Goal: Task Accomplishment & Management: Complete application form

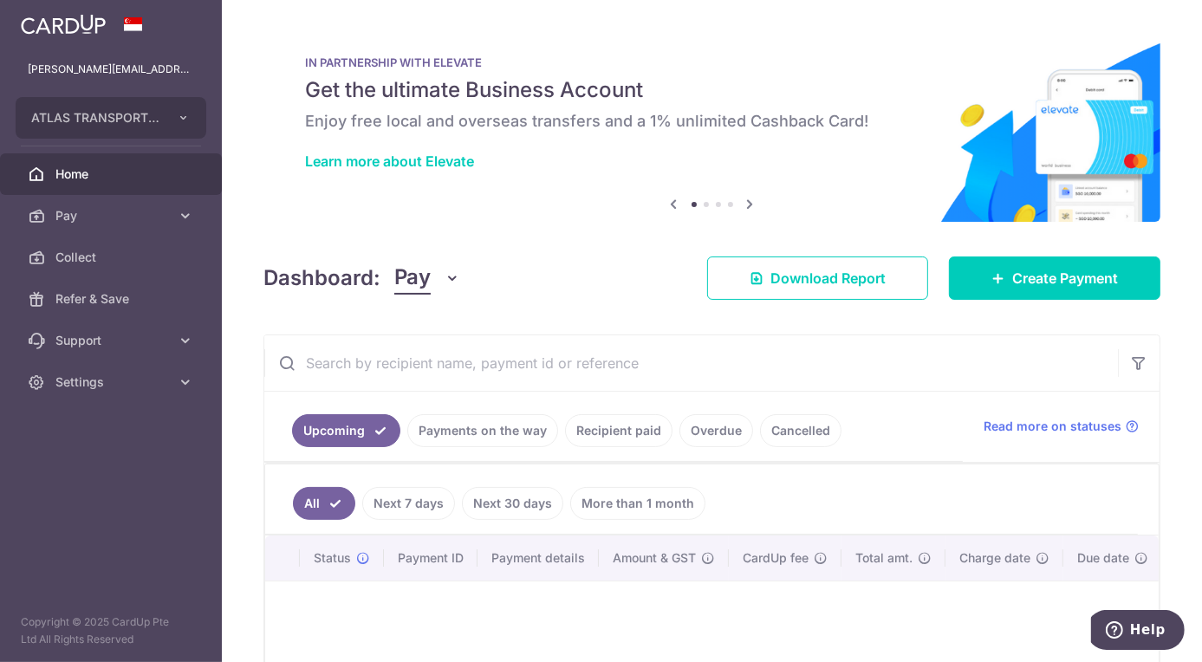
click at [491, 423] on link "Payments on the way" at bounding box center [482, 430] width 151 height 33
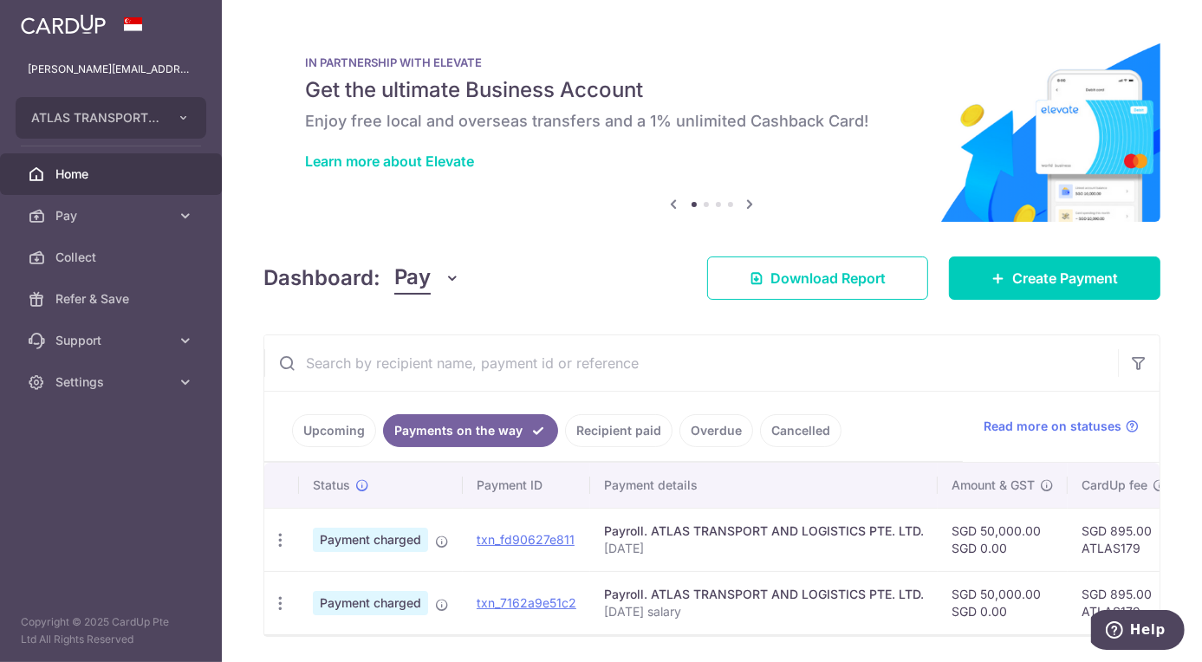
scroll to position [59, 0]
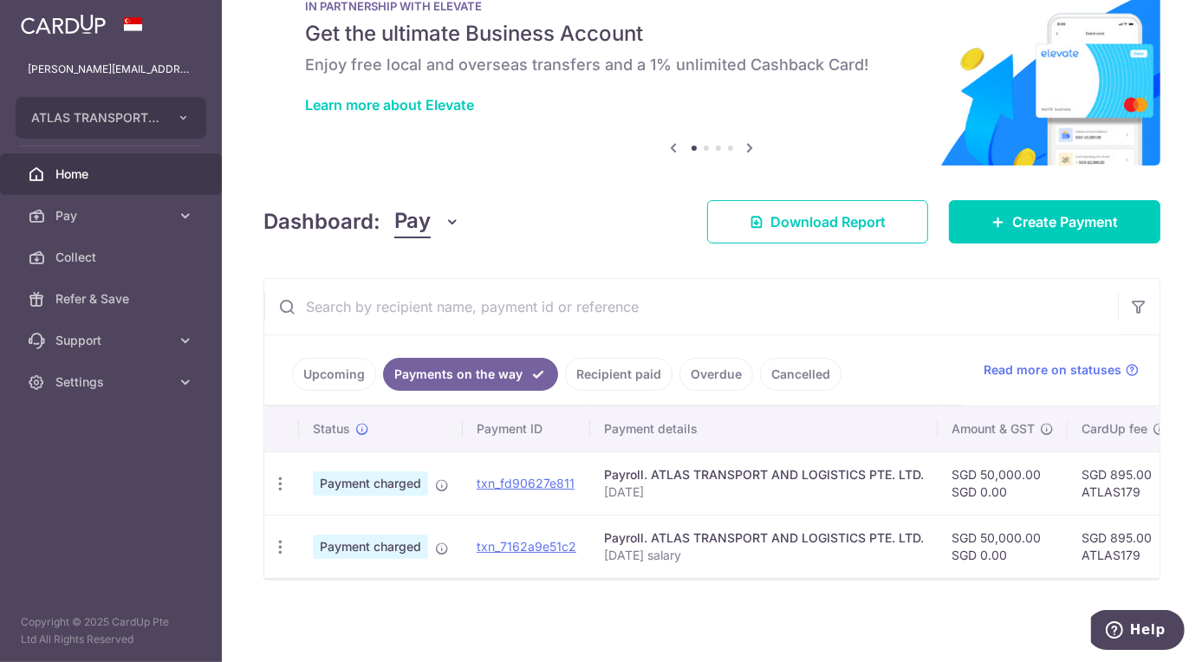
click at [652, 377] on link "Recipient paid" at bounding box center [618, 374] width 107 height 33
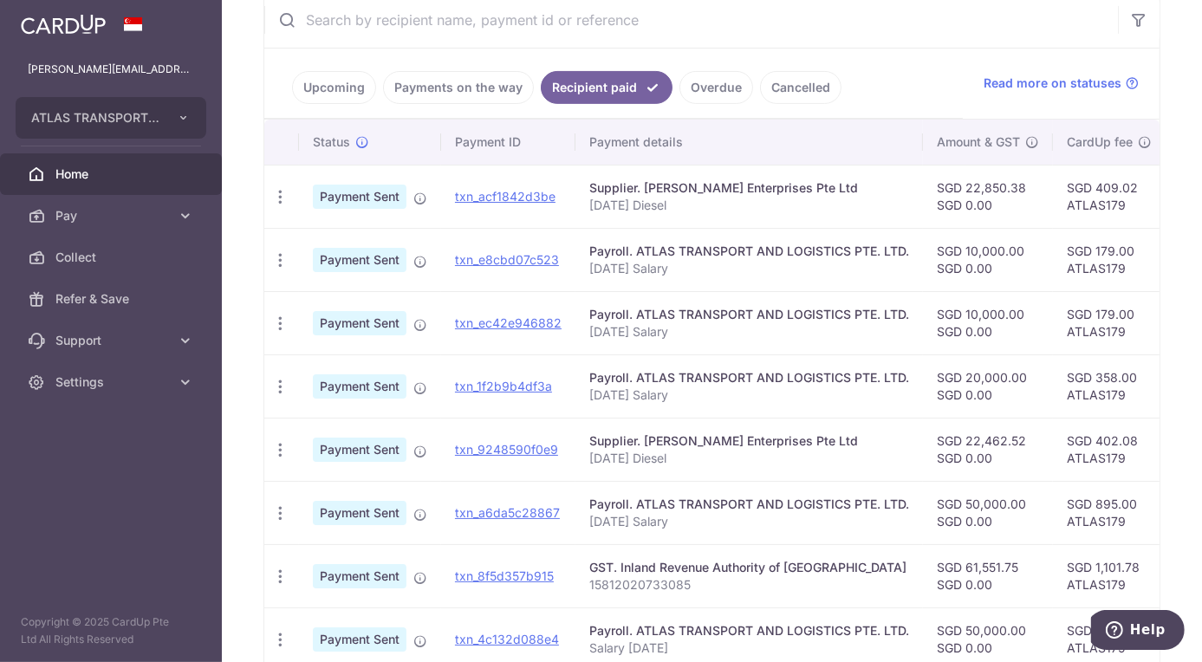
scroll to position [344, 0]
click at [480, 75] on link "Payments on the way" at bounding box center [458, 86] width 151 height 33
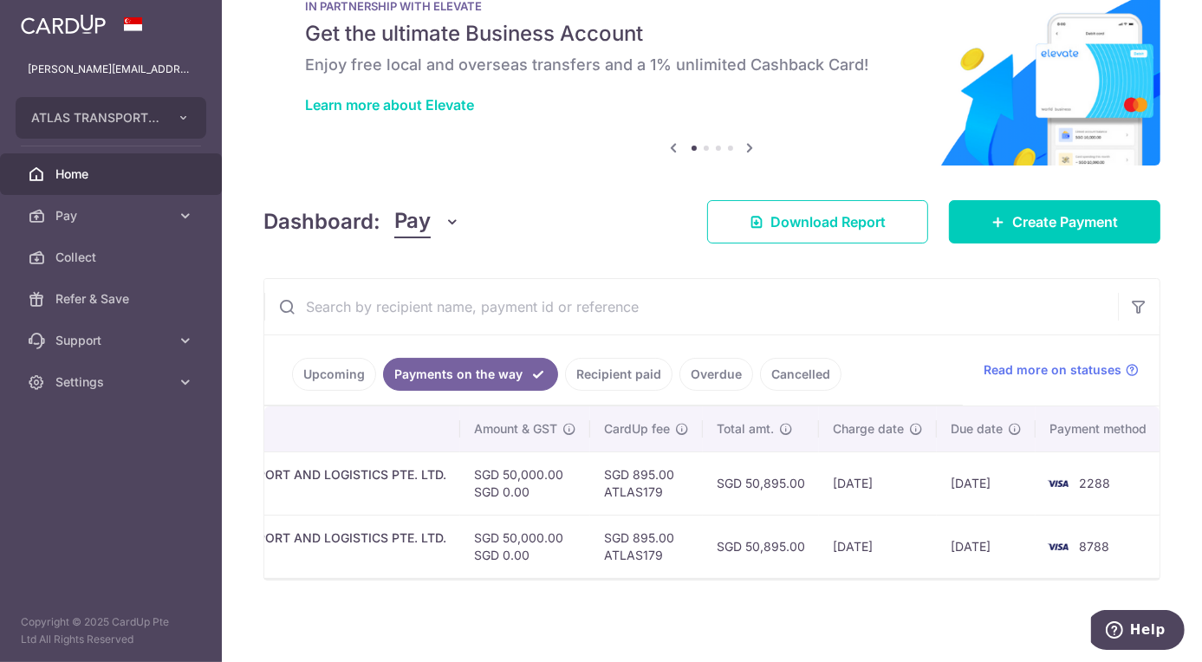
scroll to position [0, 483]
click at [906, 612] on div "× Pause Schedule Pause all future payments in this series Pause just this one p…" at bounding box center [712, 331] width 980 height 662
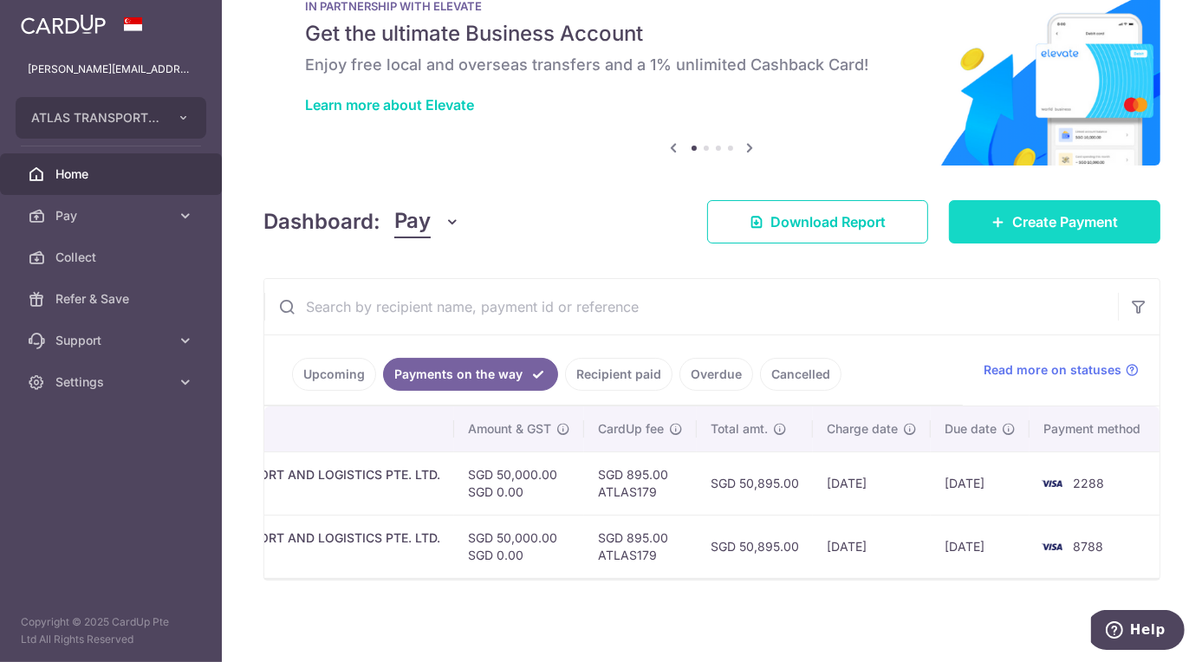
click at [1047, 222] on span "Create Payment" at bounding box center [1065, 221] width 106 height 21
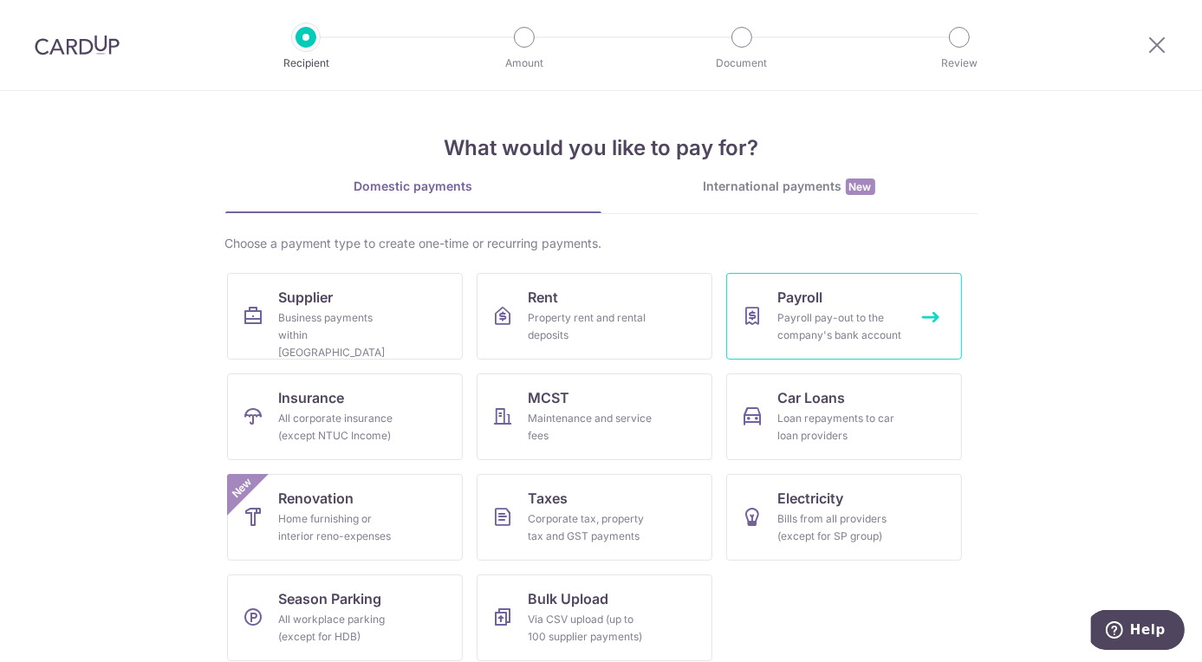
click at [788, 324] on div "Payroll pay-out to the company's bank account" at bounding box center [840, 326] width 125 height 35
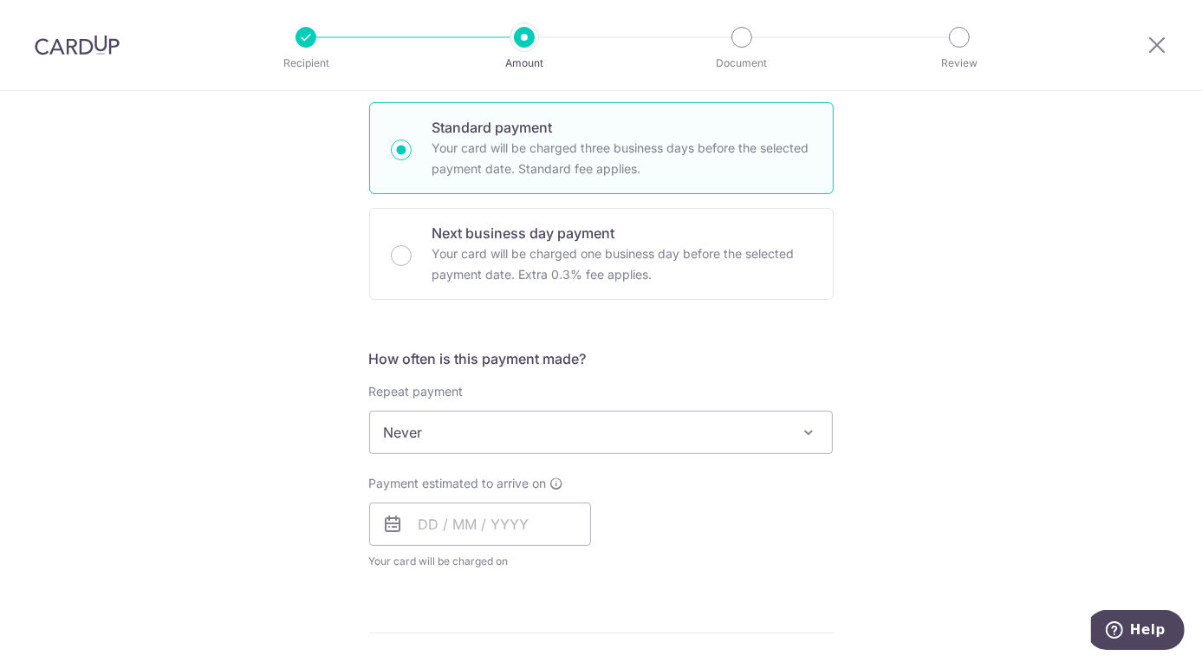
scroll to position [415, 0]
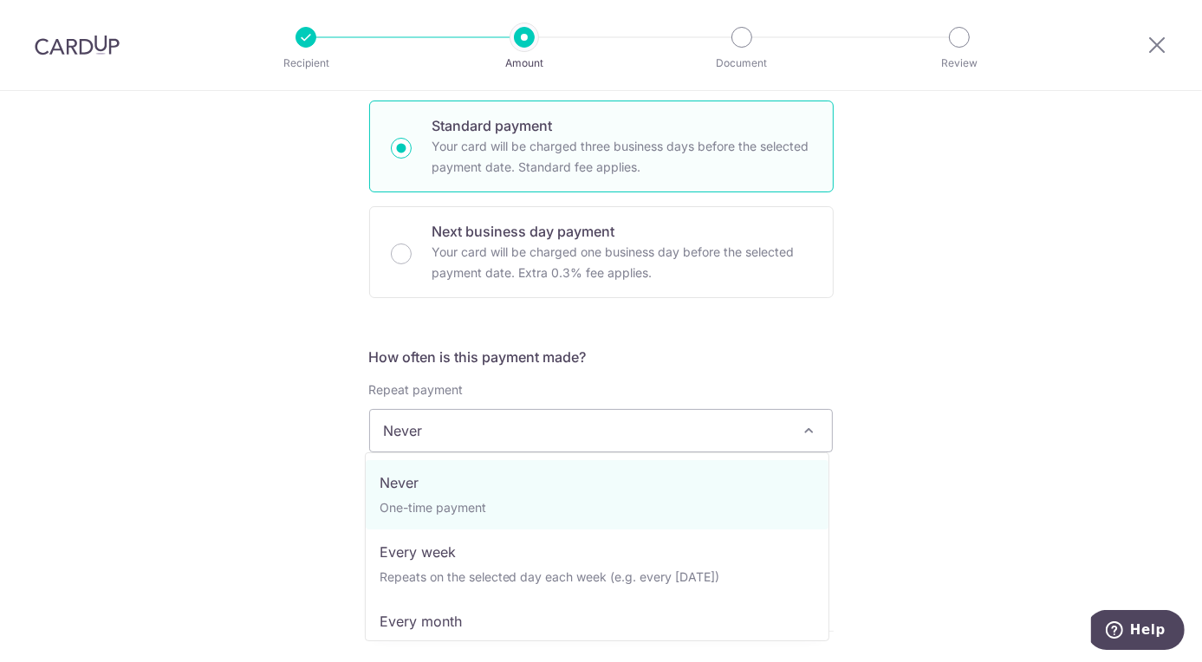
click at [731, 432] on span "Never" at bounding box center [601, 431] width 463 height 42
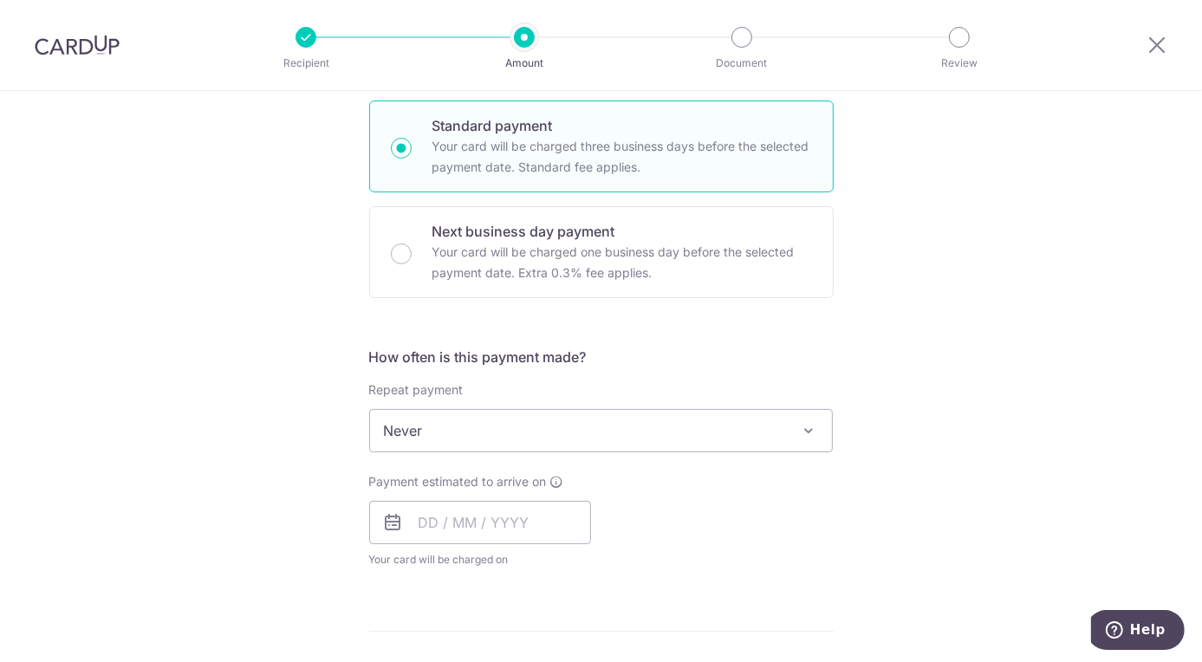
click at [730, 433] on span "Never" at bounding box center [601, 431] width 463 height 42
click at [519, 527] on input "text" at bounding box center [480, 522] width 222 height 43
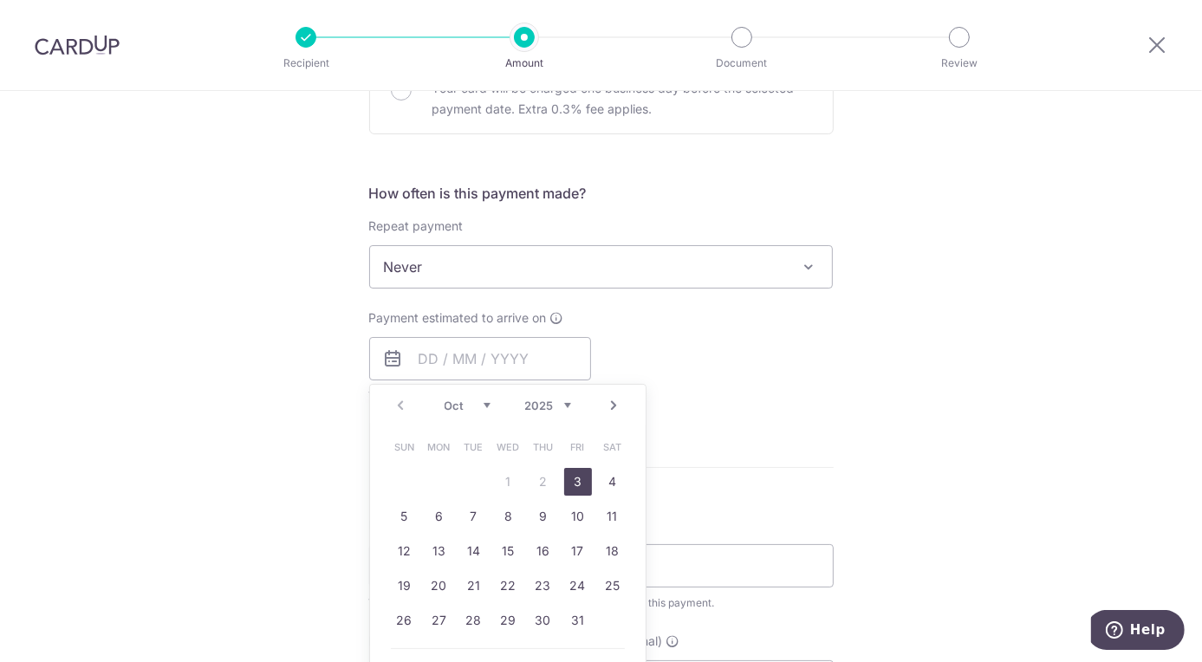
click at [569, 483] on link "3" at bounding box center [578, 482] width 28 height 28
type input "03/10/2025"
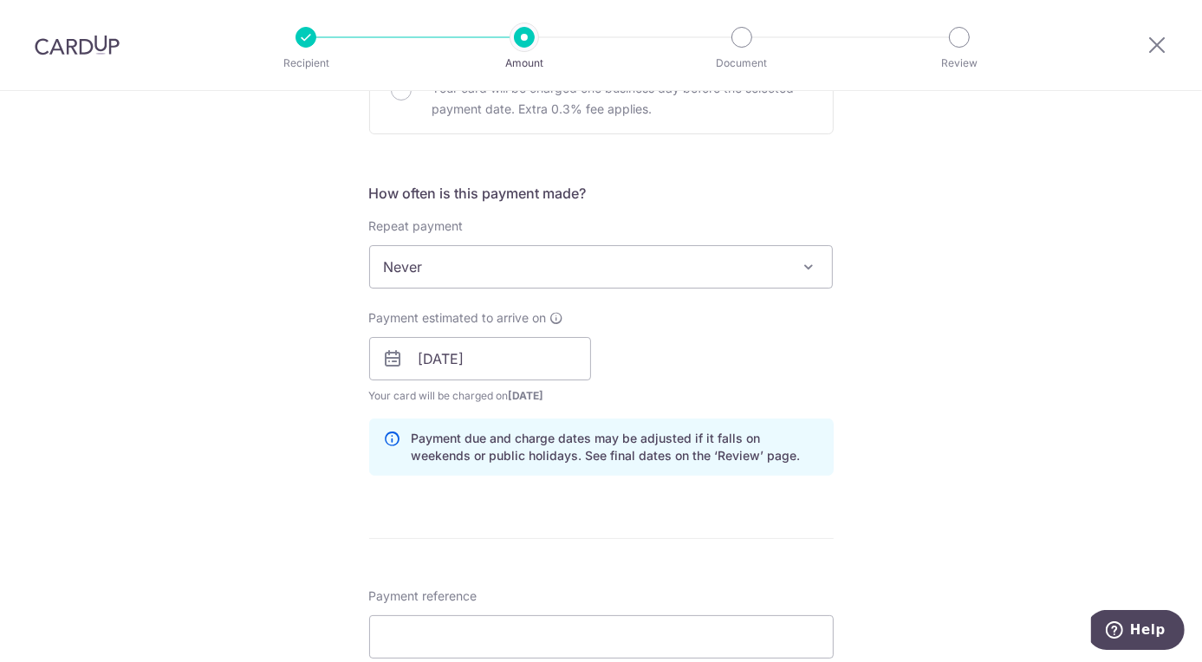
click at [852, 473] on div "Tell us more about your payment Enter payment amount SGD Select Card Select opt…" at bounding box center [601, 380] width 1202 height 1737
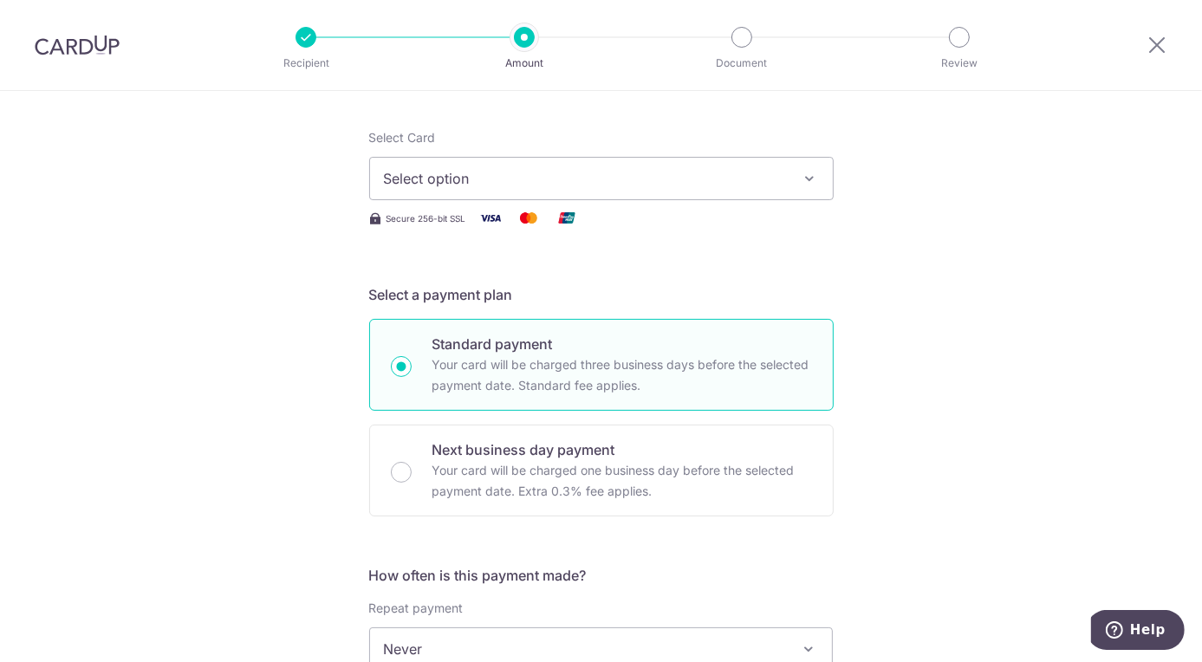
scroll to position [0, 0]
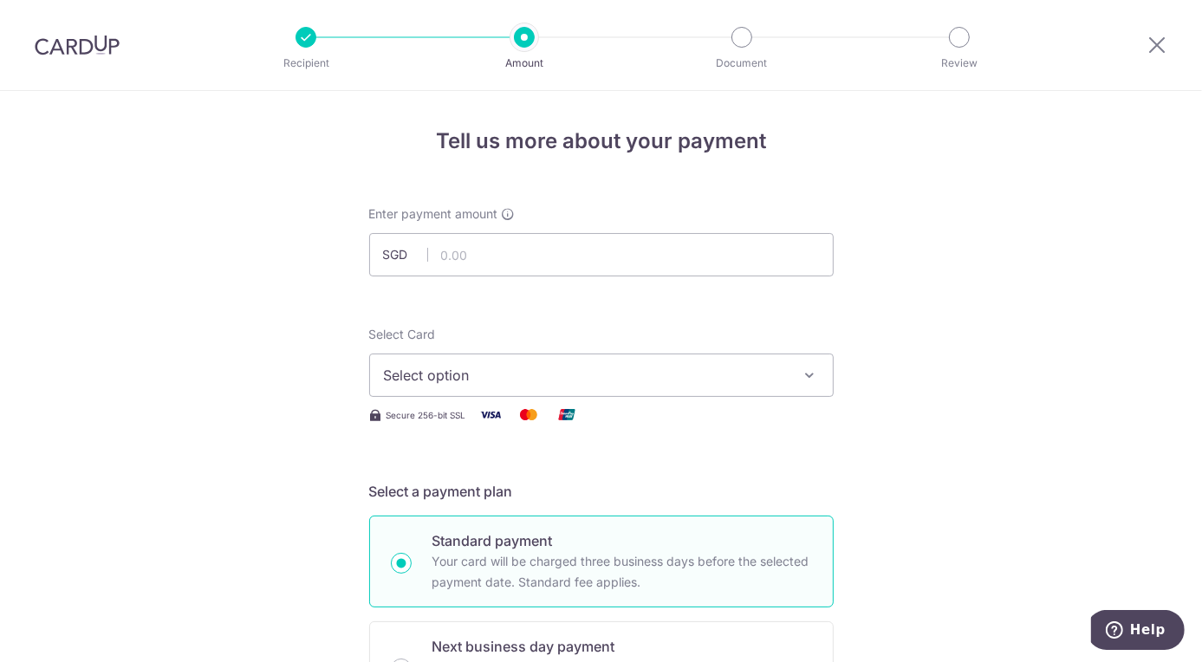
click at [816, 380] on button "Select option" at bounding box center [601, 374] width 464 height 43
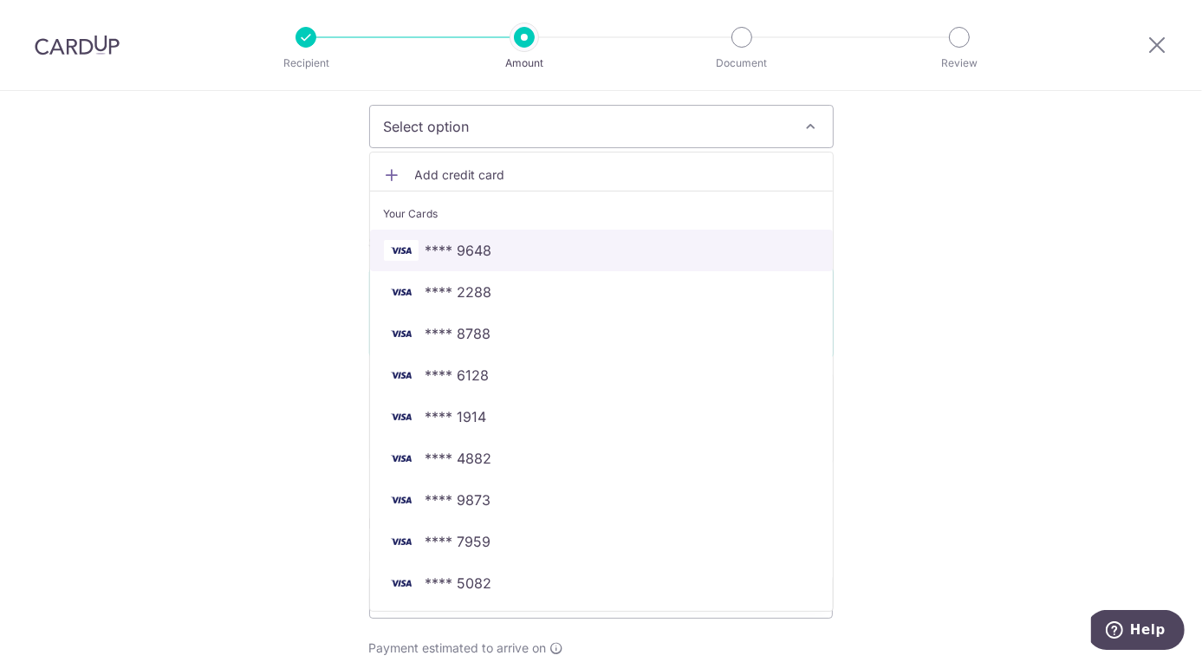
scroll to position [279, 0]
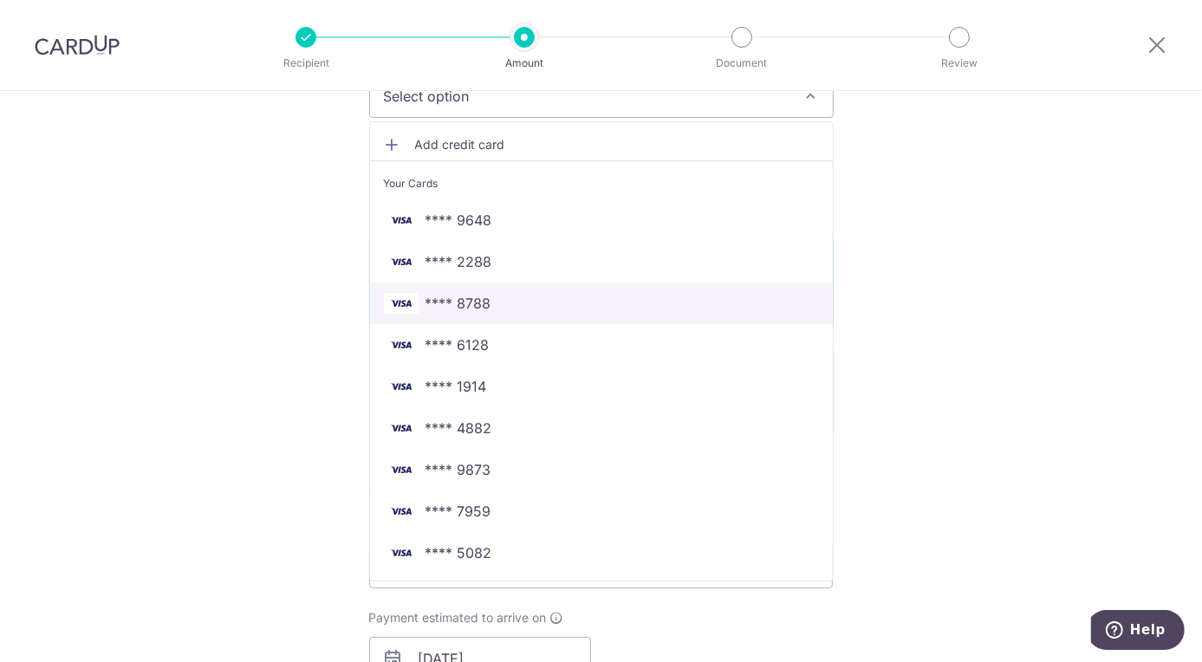
click at [499, 317] on link "**** 8788" at bounding box center [601, 303] width 463 height 42
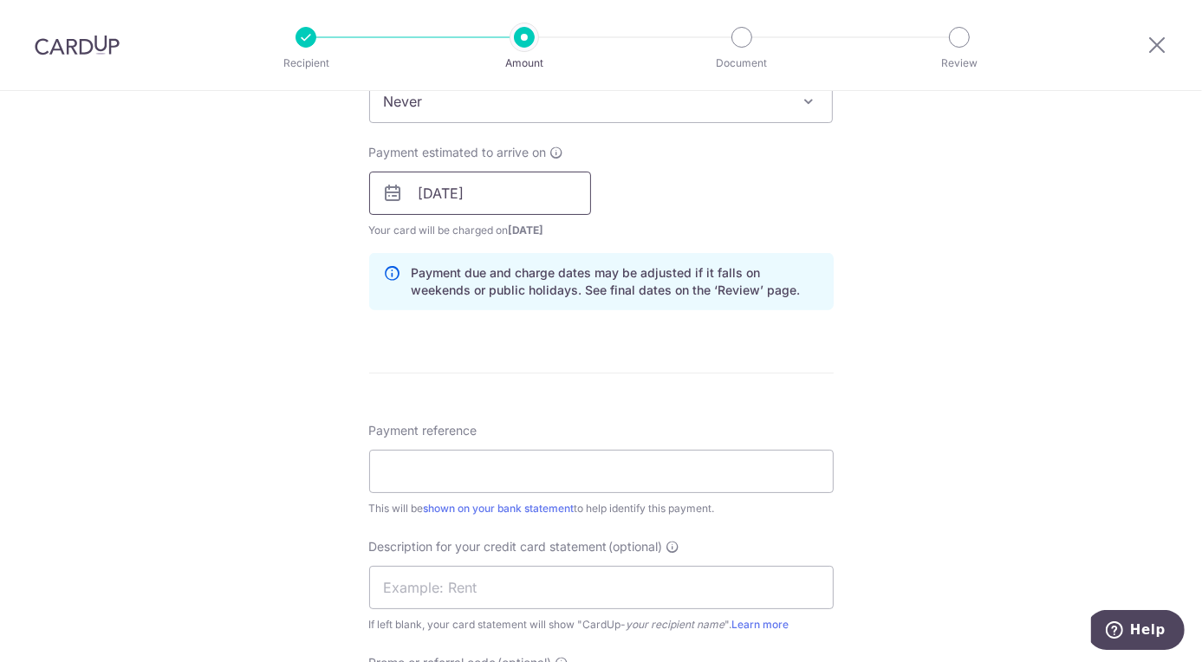
scroll to position [760, 0]
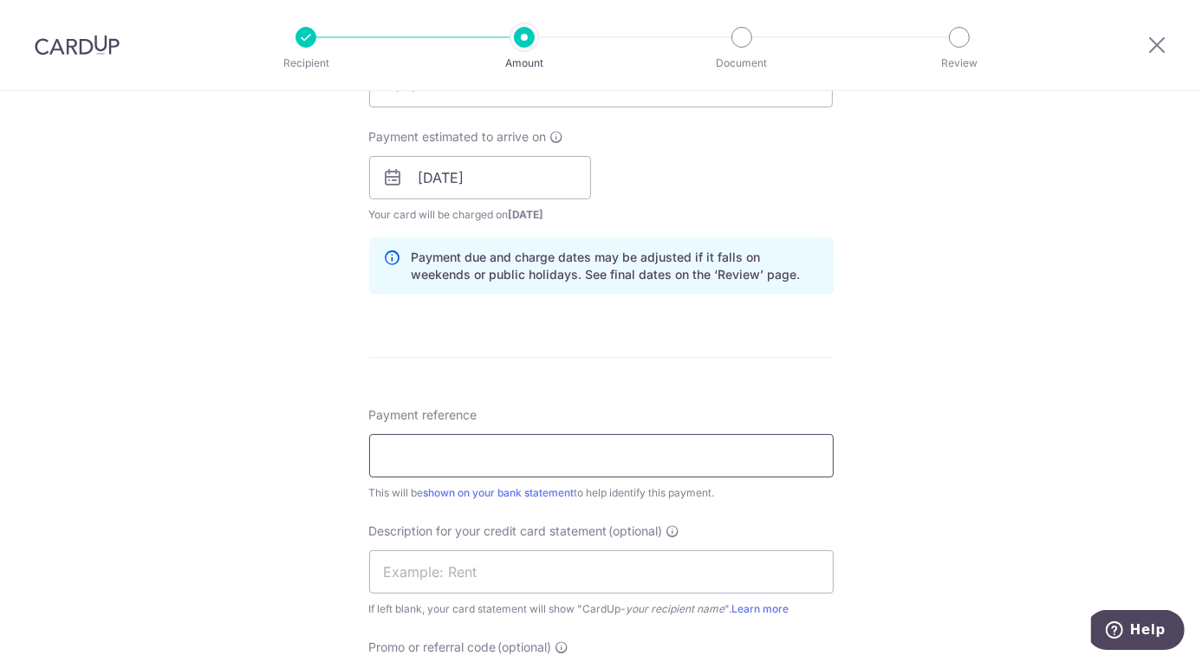
click at [542, 470] on input "Payment reference" at bounding box center [601, 455] width 464 height 43
type input "Sep 2025"
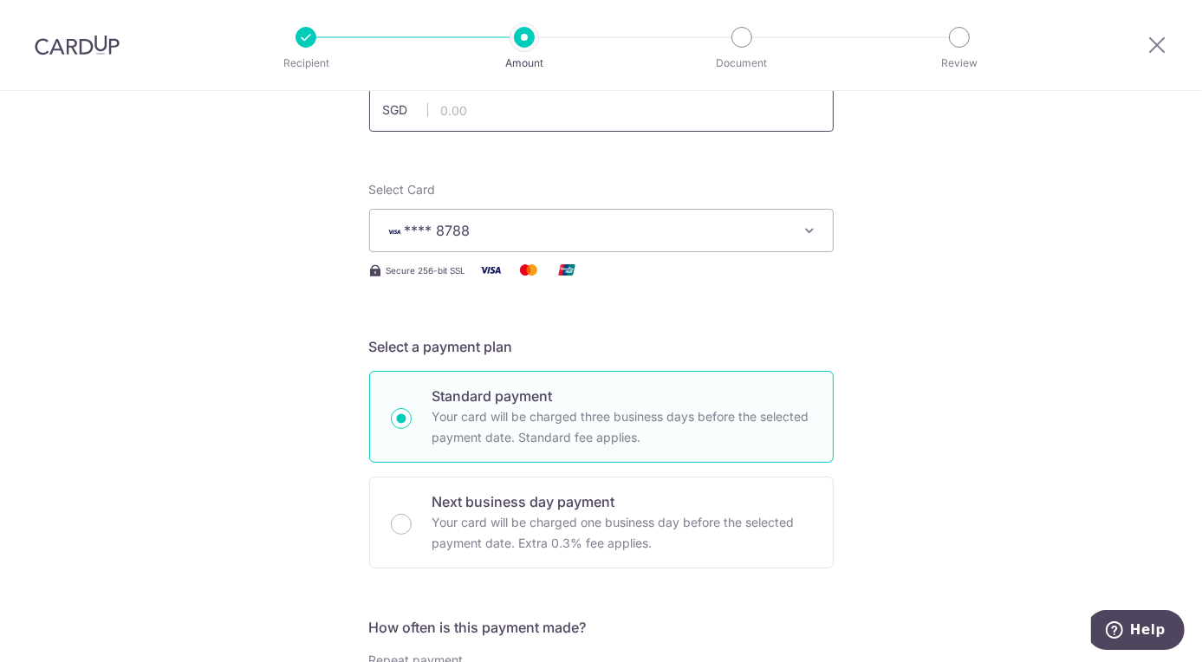
scroll to position [0, 0]
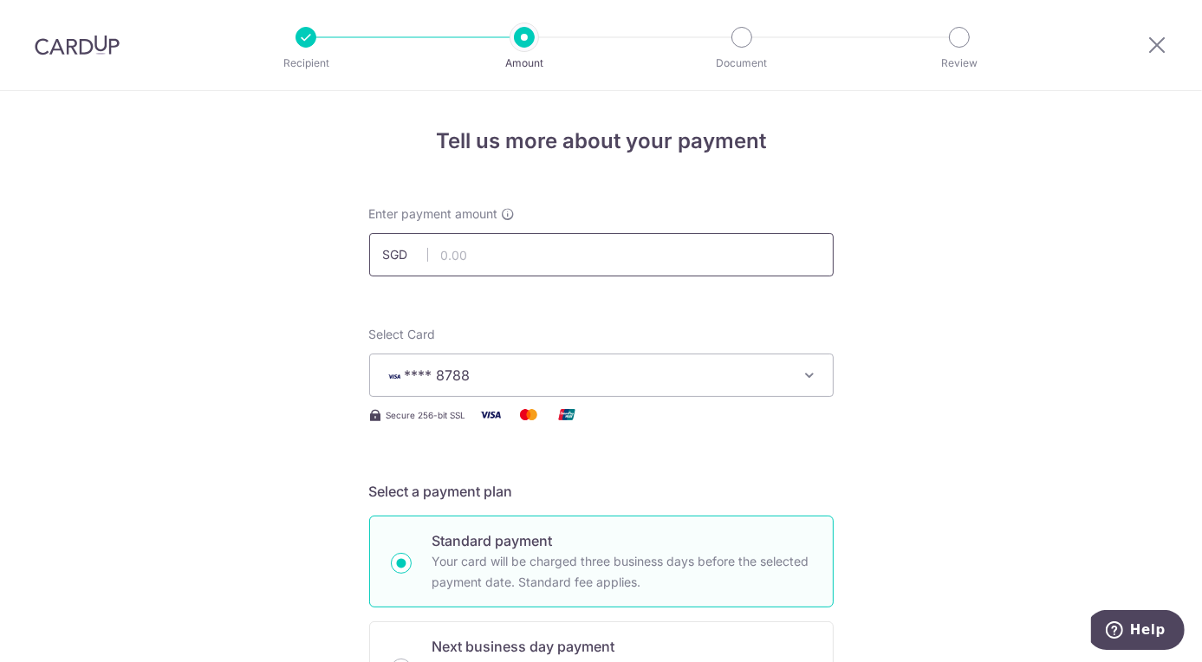
type input "Salary Sept25"
click at [531, 261] on input "text" at bounding box center [601, 254] width 464 height 43
type input "20,000.00"
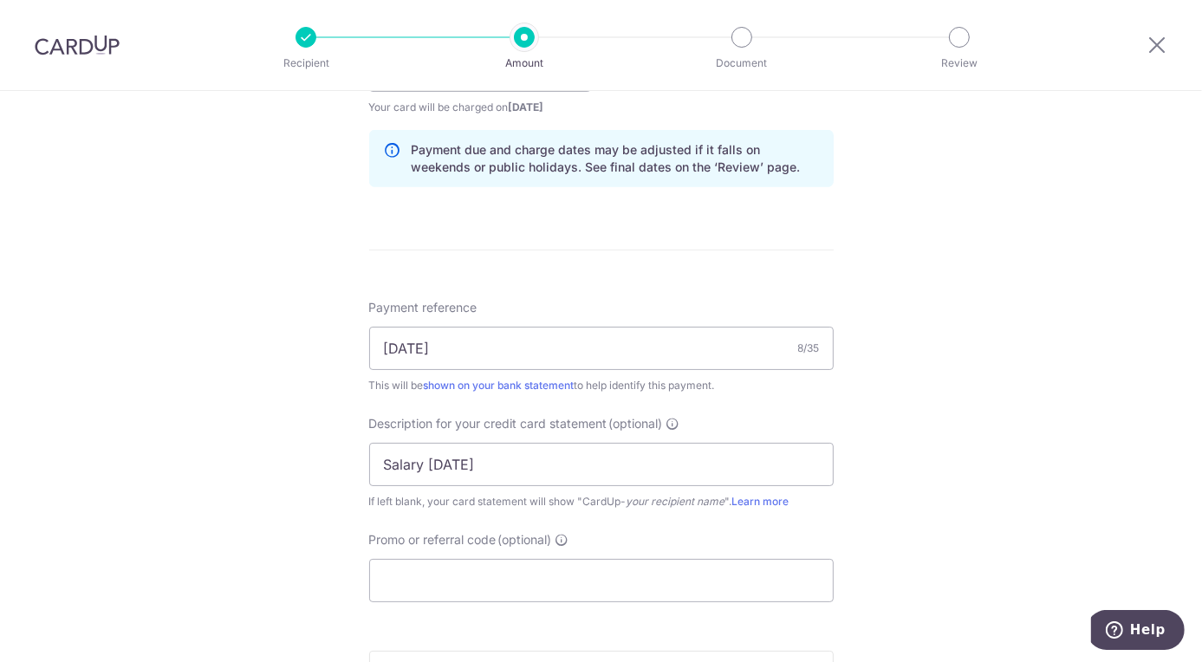
scroll to position [894, 0]
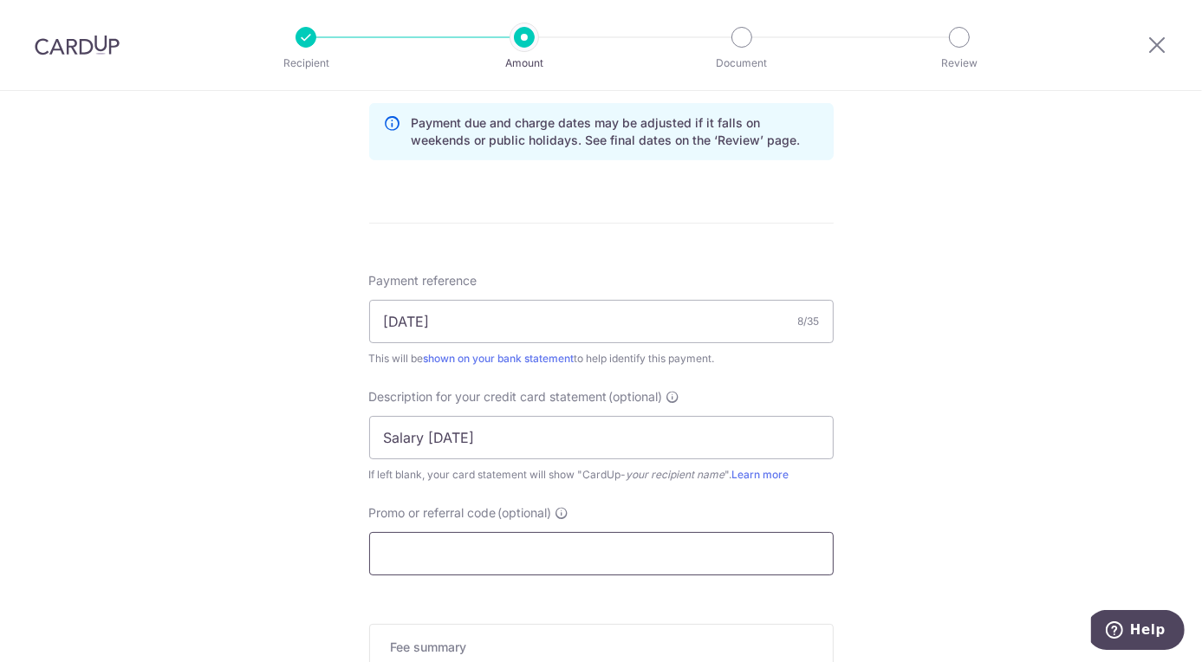
click at [546, 548] on input "Promo or referral code (optional)" at bounding box center [601, 553] width 464 height 43
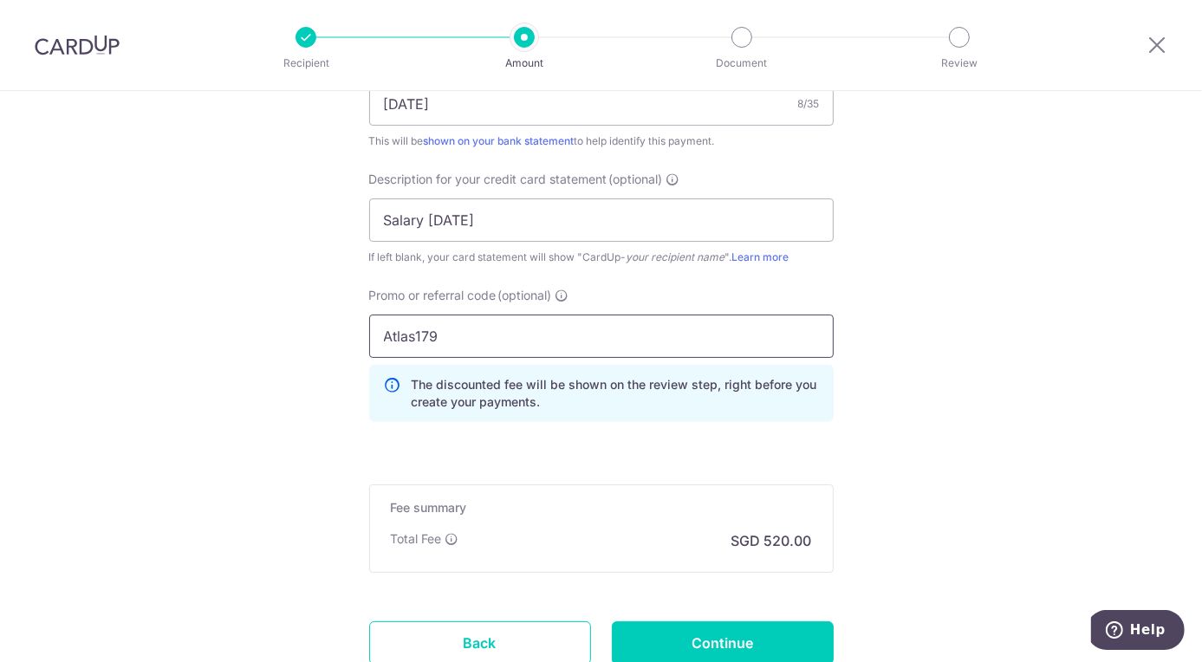
scroll to position [1113, 0]
type input "Atlas179"
click at [750, 641] on input "Continue" at bounding box center [723, 640] width 222 height 43
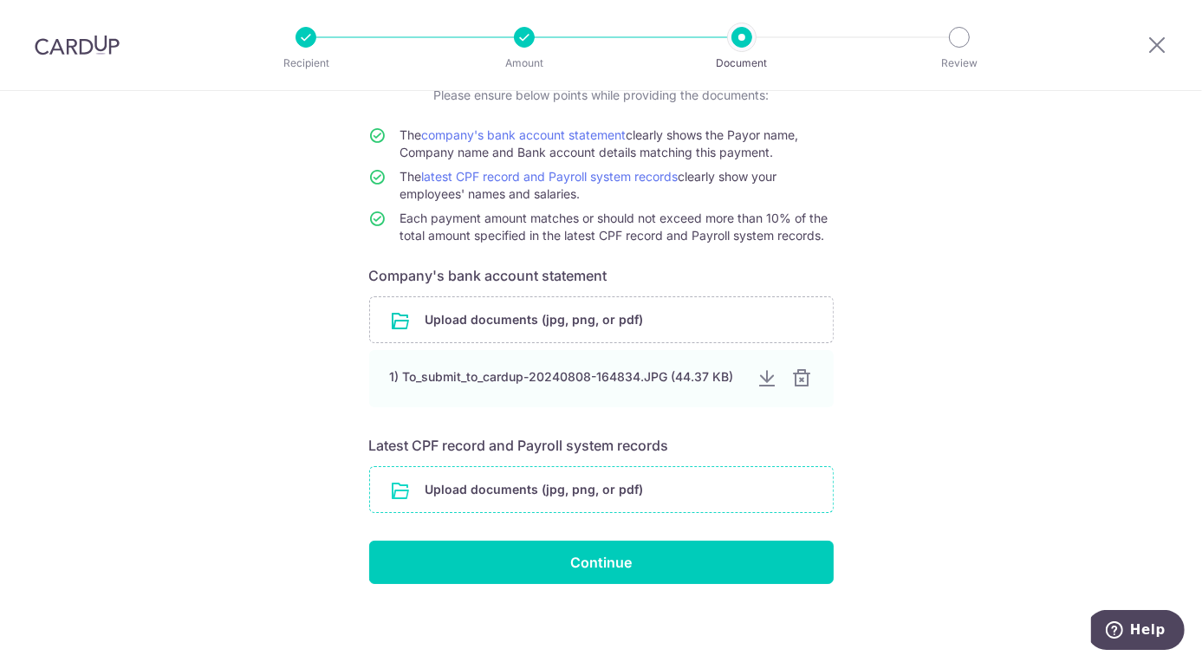
click at [702, 490] on input "file" at bounding box center [601, 489] width 463 height 45
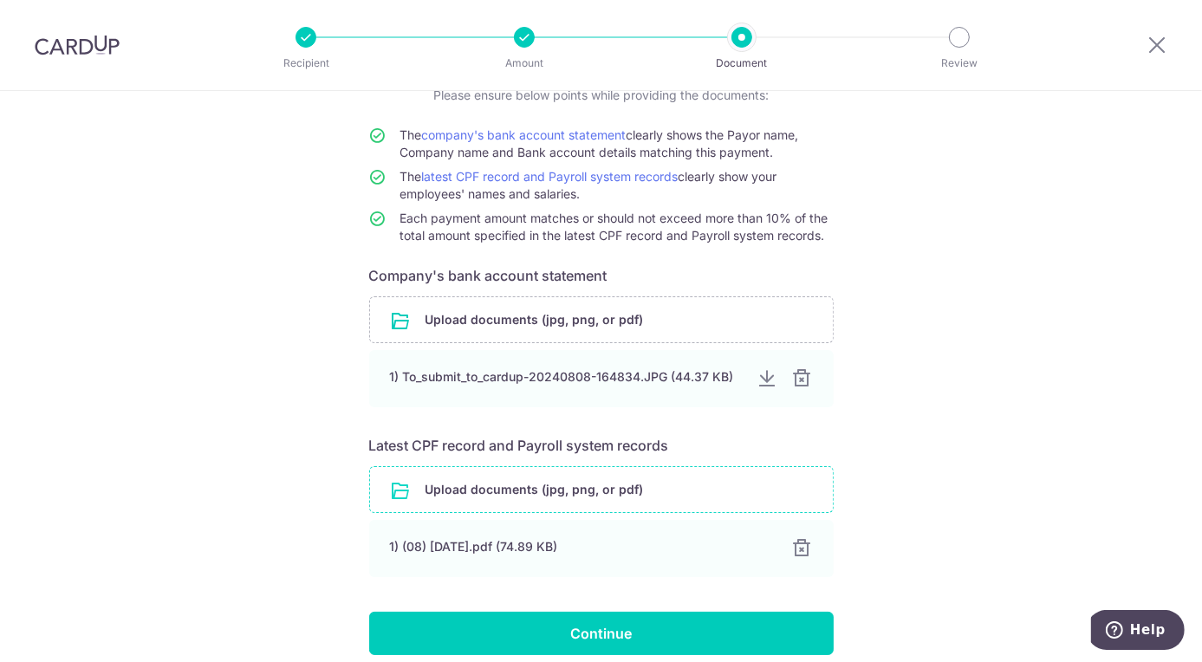
click at [646, 498] on input "file" at bounding box center [601, 489] width 463 height 45
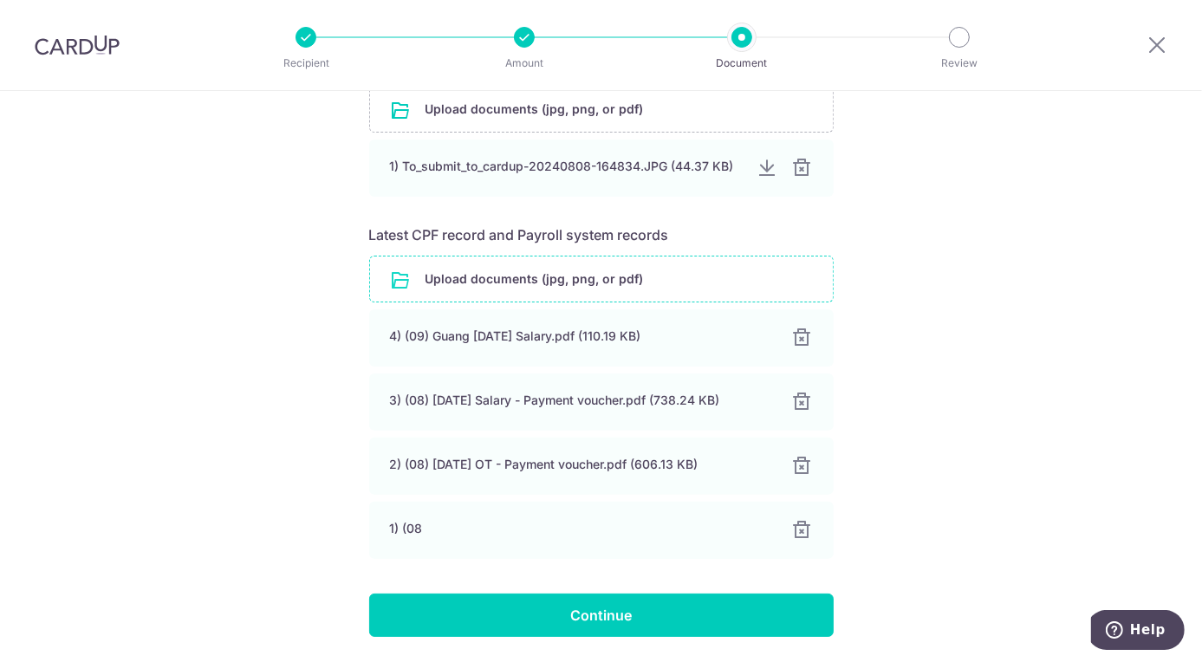
scroll to position [359, 0]
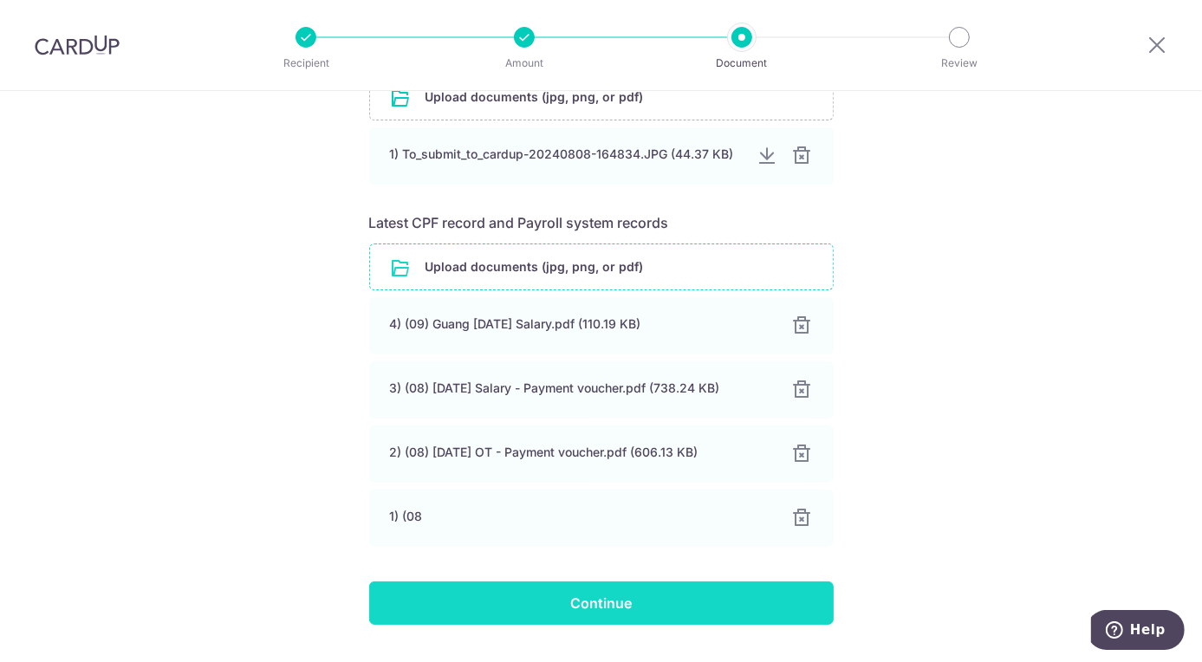
click at [743, 615] on input "Continue" at bounding box center [601, 602] width 464 height 43
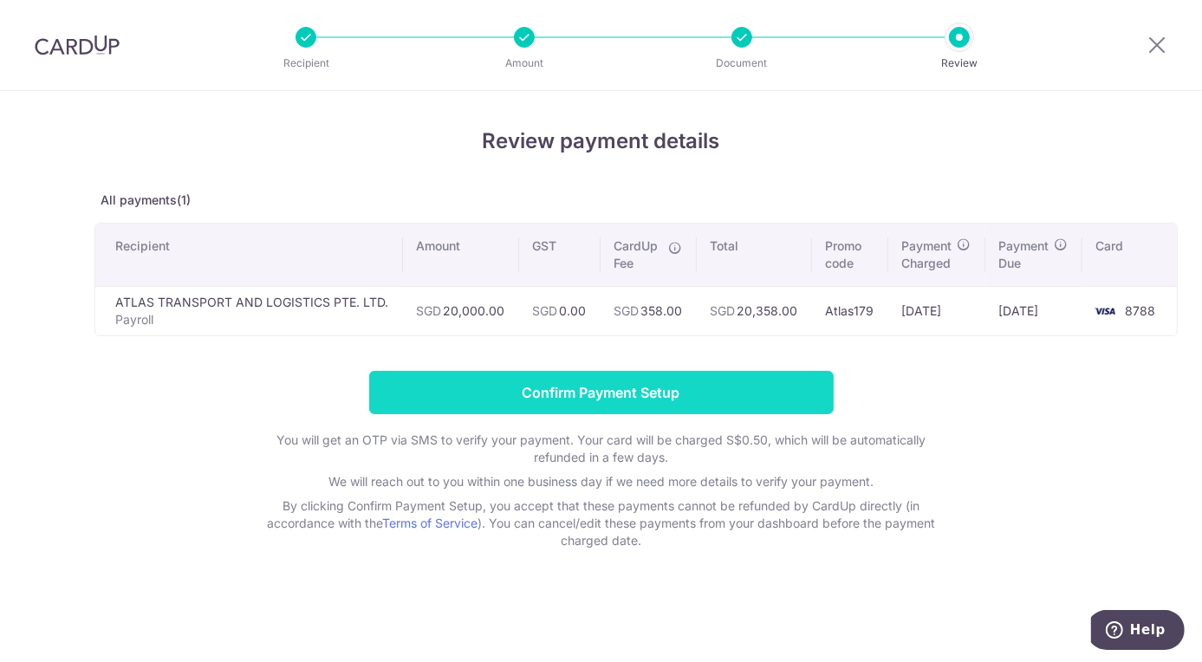
click at [721, 401] on input "Confirm Payment Setup" at bounding box center [601, 392] width 464 height 43
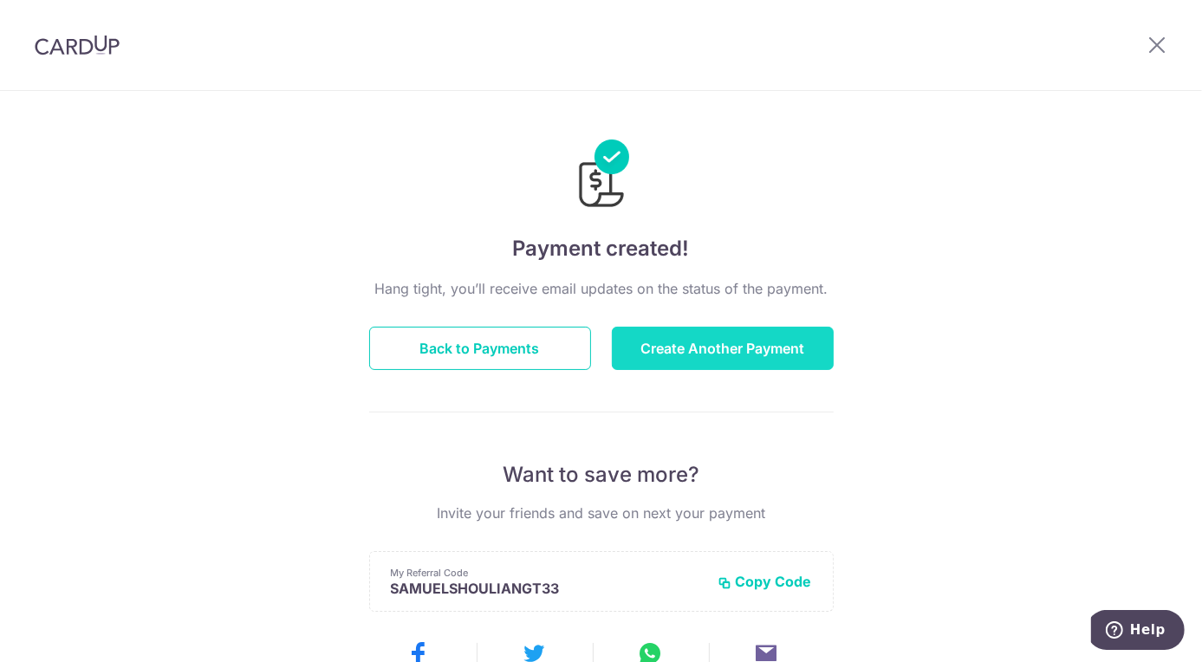
click at [681, 348] on button "Create Another Payment" at bounding box center [723, 348] width 222 height 43
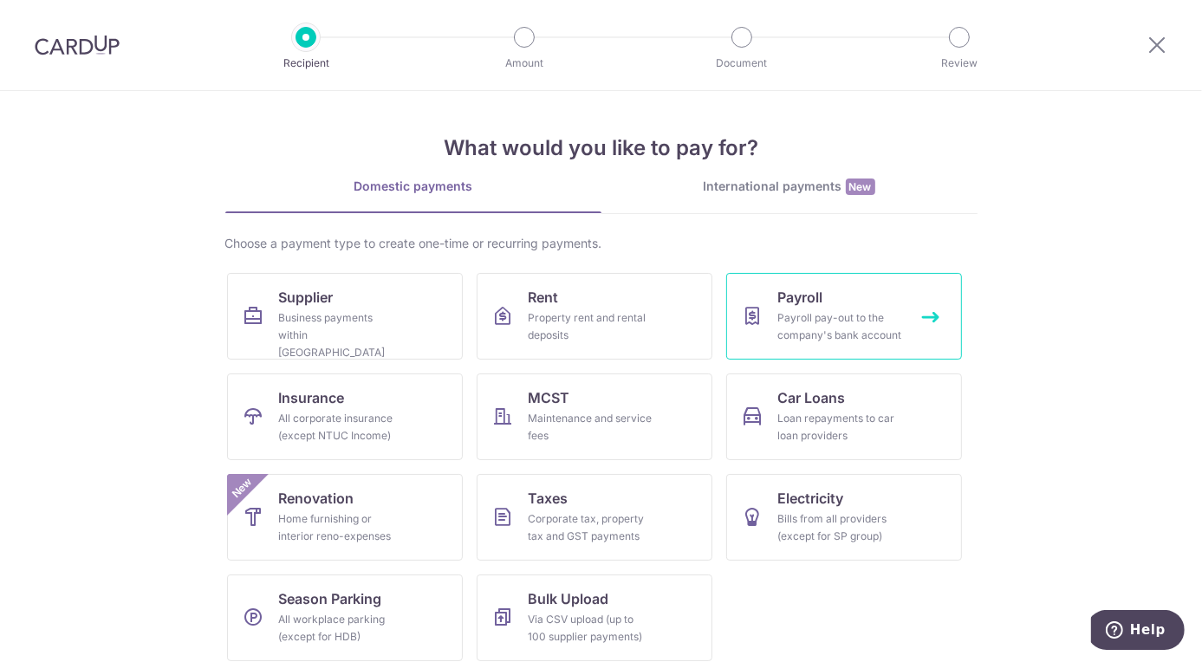
click at [788, 301] on span "Payroll" at bounding box center [800, 297] width 45 height 21
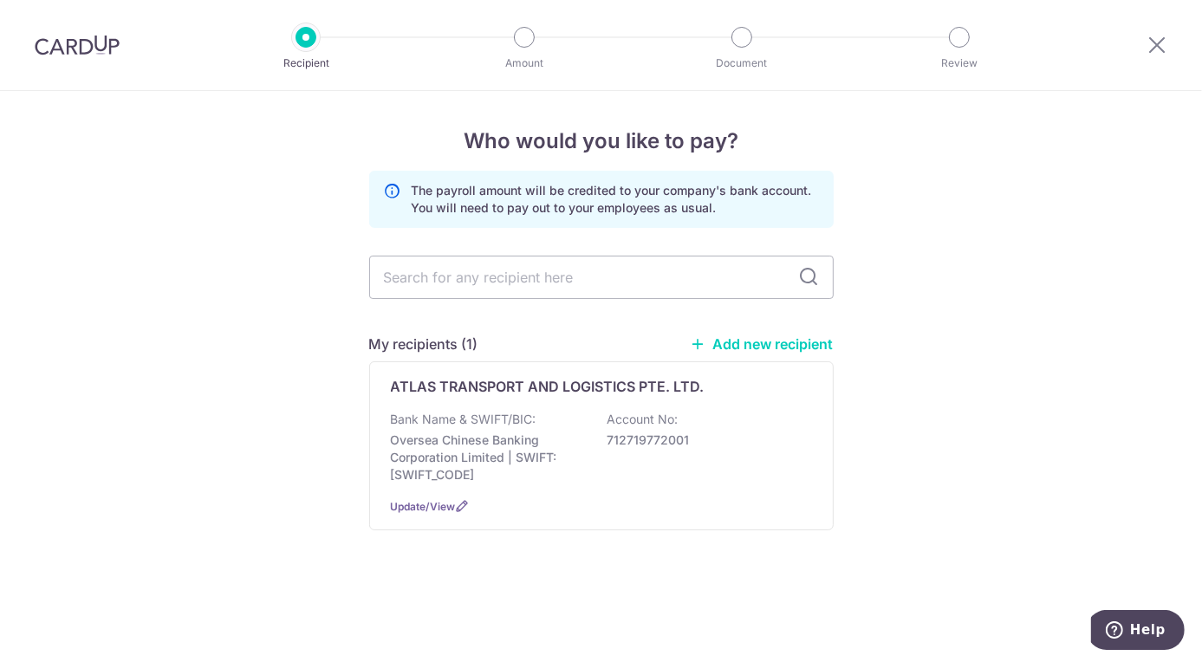
click at [687, 427] on div "Bank Name & SWIFT/BIC: Oversea Chinese Banking Corporation Limited | SWIFT: [SW…" at bounding box center [601, 447] width 421 height 73
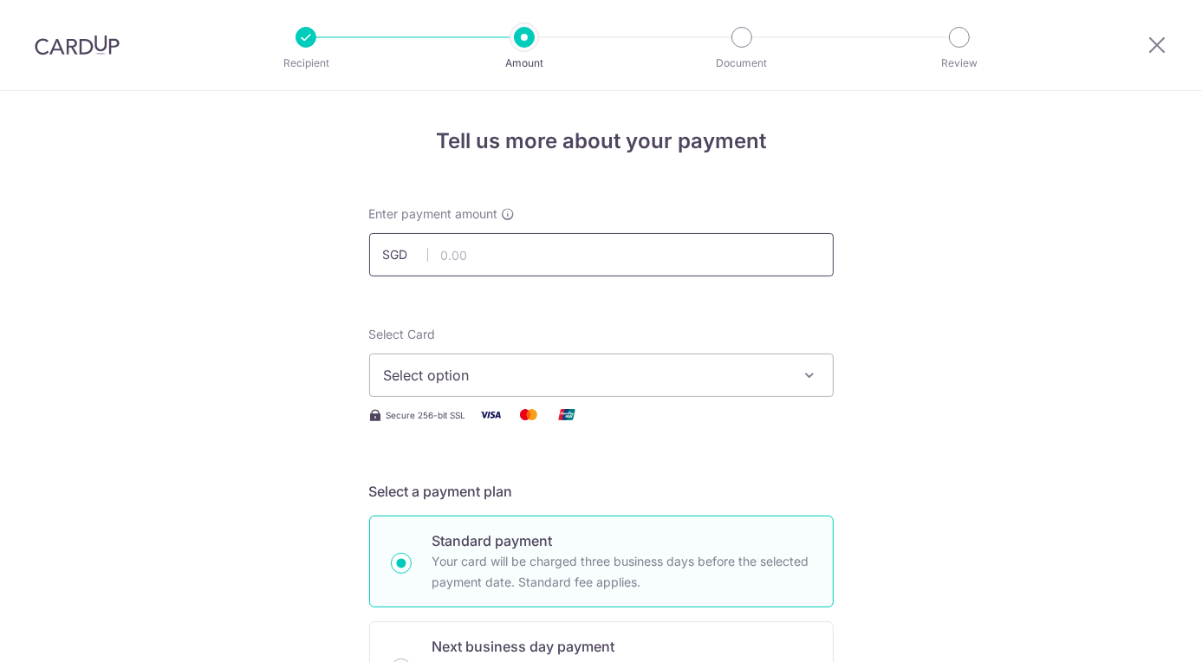
click at [601, 238] on input "text" at bounding box center [601, 254] width 464 height 43
type input "15,000.00"
click at [769, 389] on button "Select option" at bounding box center [601, 374] width 464 height 43
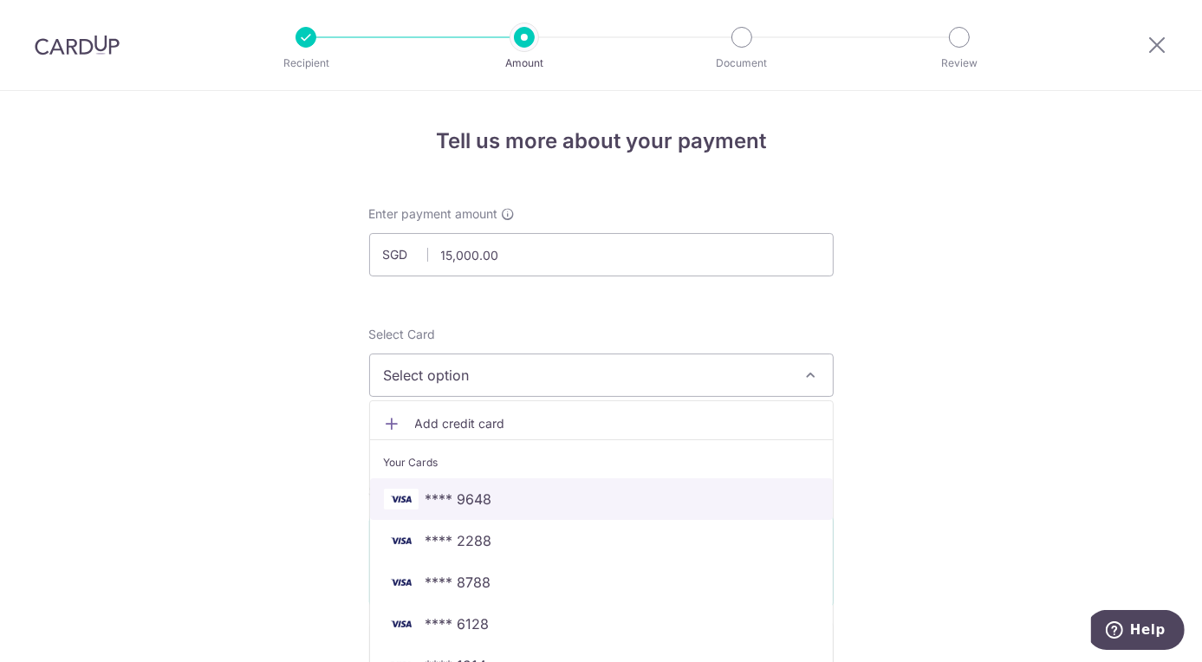
click at [513, 511] on link "**** 9648" at bounding box center [601, 499] width 463 height 42
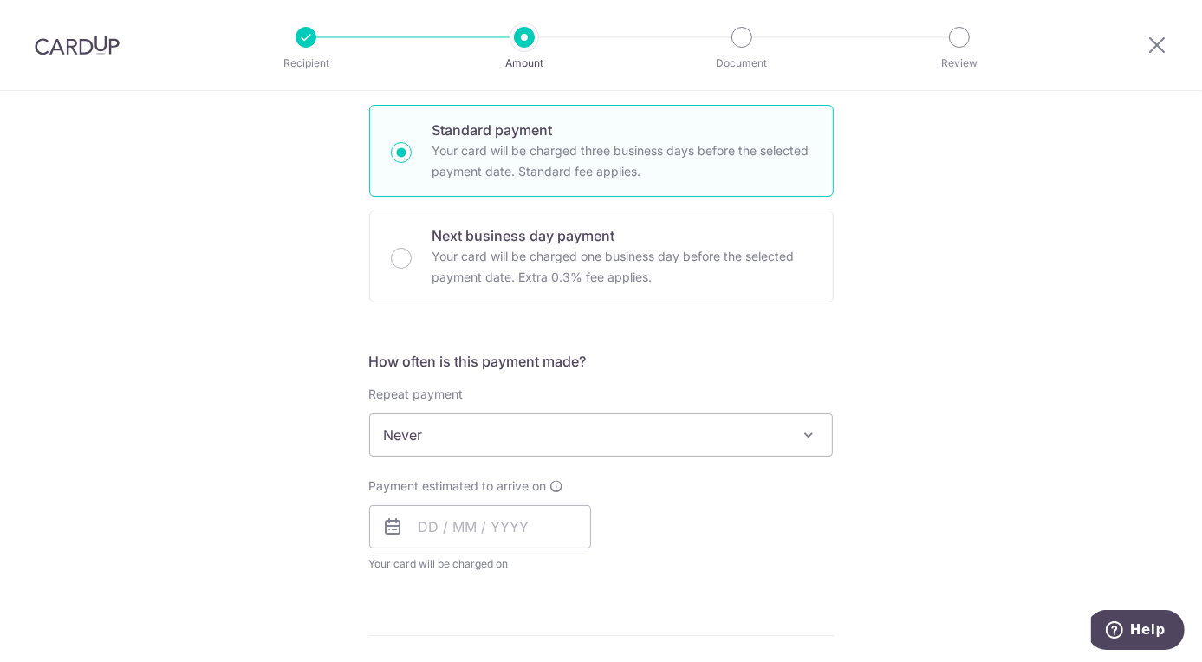
scroll to position [410, 0]
click at [475, 516] on input "text" at bounding box center [480, 527] width 222 height 43
click at [567, 633] on td "3" at bounding box center [578, 650] width 35 height 35
type input "03/10/2025"
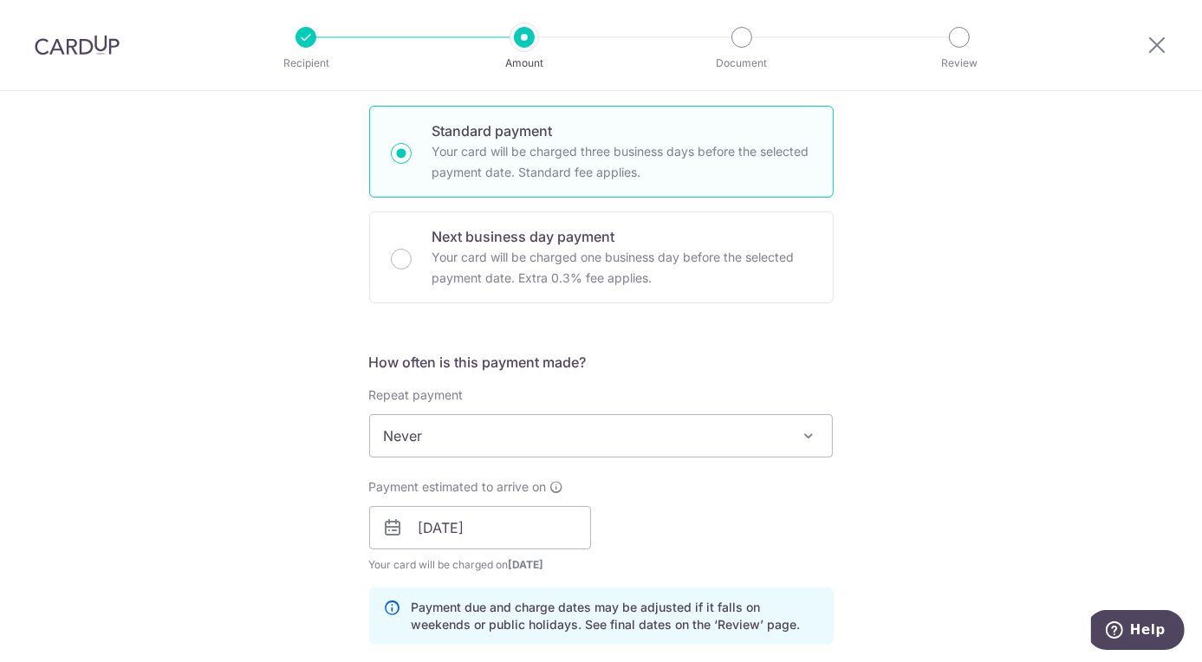
click at [801, 580] on div "How often is this payment made? Repeat payment Never Every week Every month Eve…" at bounding box center [601, 505] width 464 height 307
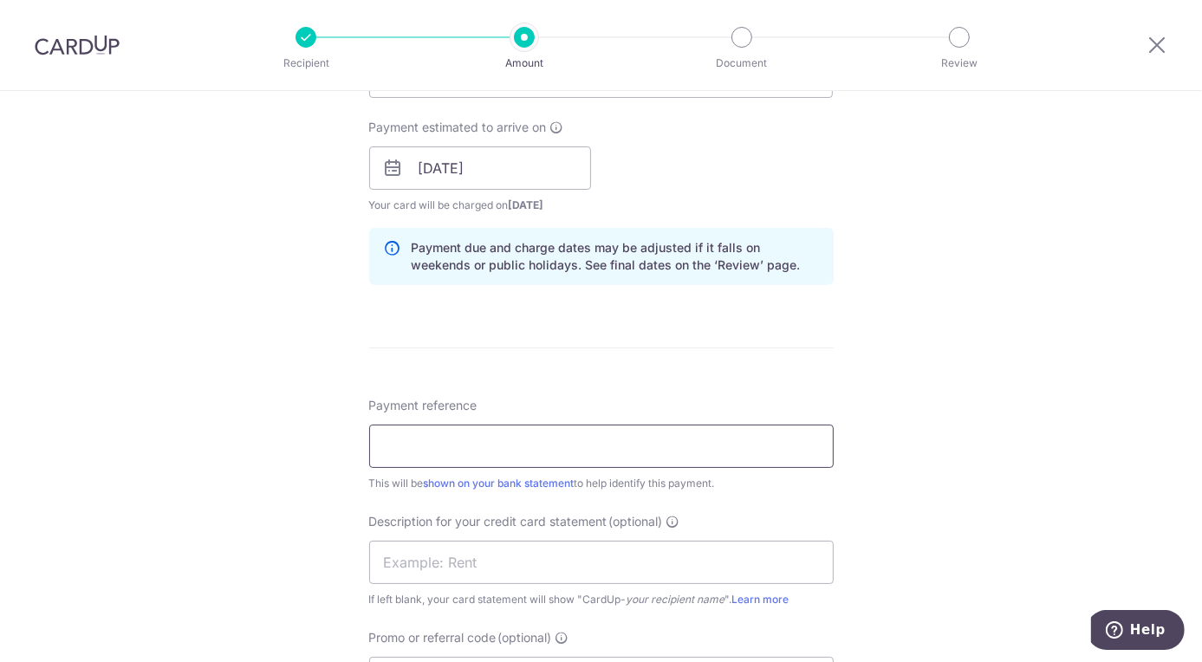
click at [509, 451] on input "Payment reference" at bounding box center [601, 446] width 464 height 43
type input "Sep 2025"
click at [568, 543] on input "Sept 2025 Salar" at bounding box center [601, 562] width 464 height 43
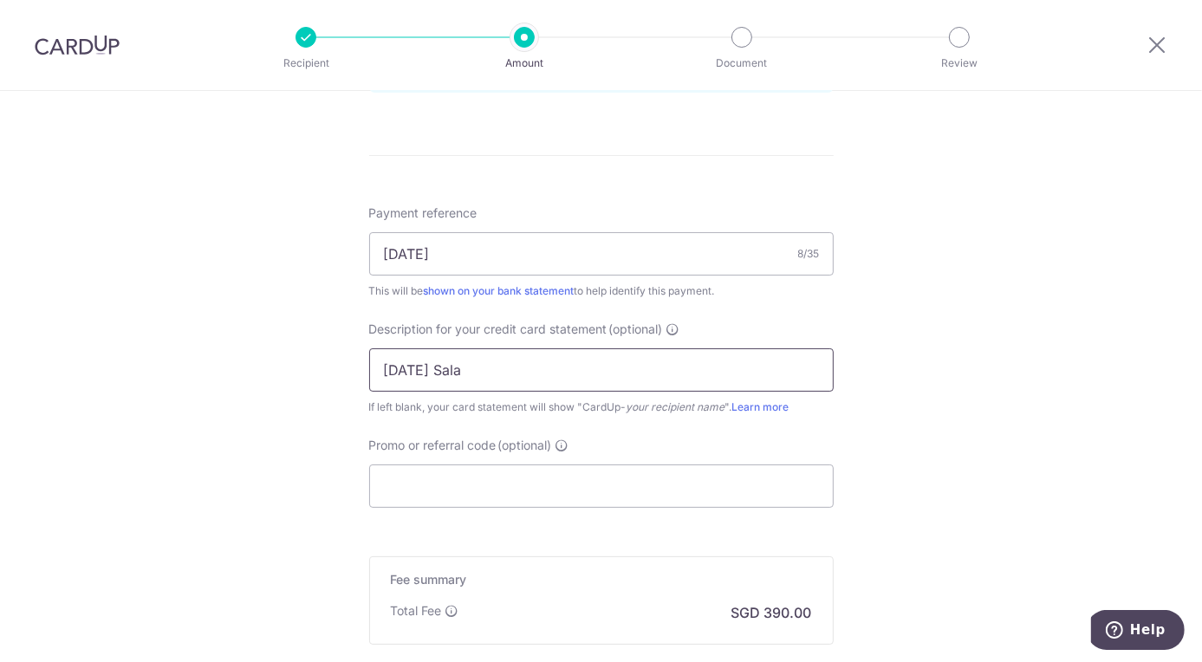
scroll to position [966, 0]
click at [532, 496] on input "Promo or referral code (optional)" at bounding box center [601, 481] width 464 height 43
click at [535, 360] on input "Sept 2025 Sala" at bounding box center [601, 365] width 464 height 43
click at [410, 362] on input "Sept 2025 Salar" at bounding box center [601, 365] width 464 height 43
click at [578, 369] on input "Sep 2025 Salar" at bounding box center [601, 365] width 464 height 43
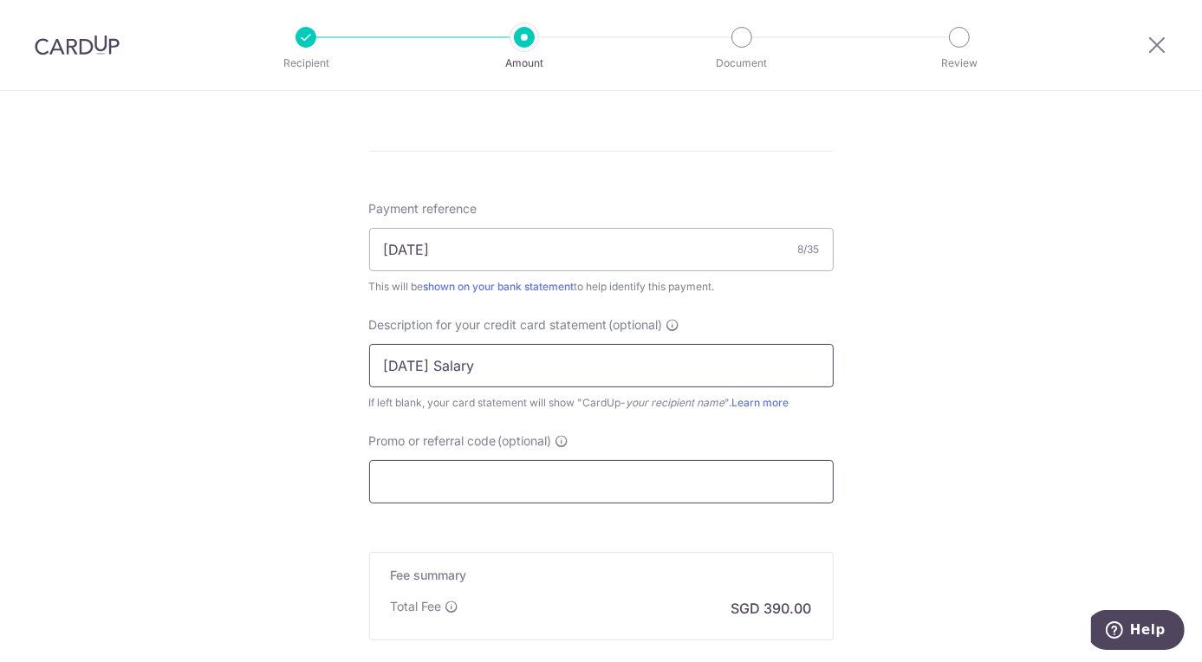
type input "Sep 2025 Salary"
click at [478, 483] on input "Promo or referral code (optional)" at bounding box center [601, 481] width 464 height 43
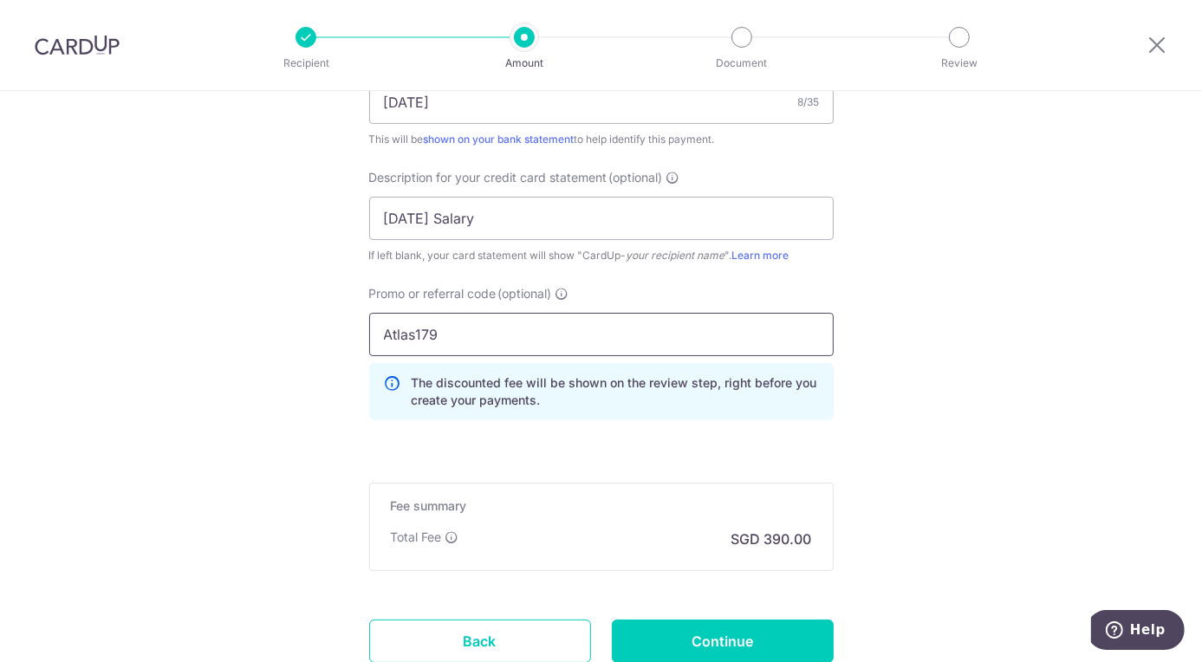
scroll to position [1114, 0]
type input "Atlas179"
click at [730, 632] on input "Continue" at bounding box center [723, 640] width 222 height 43
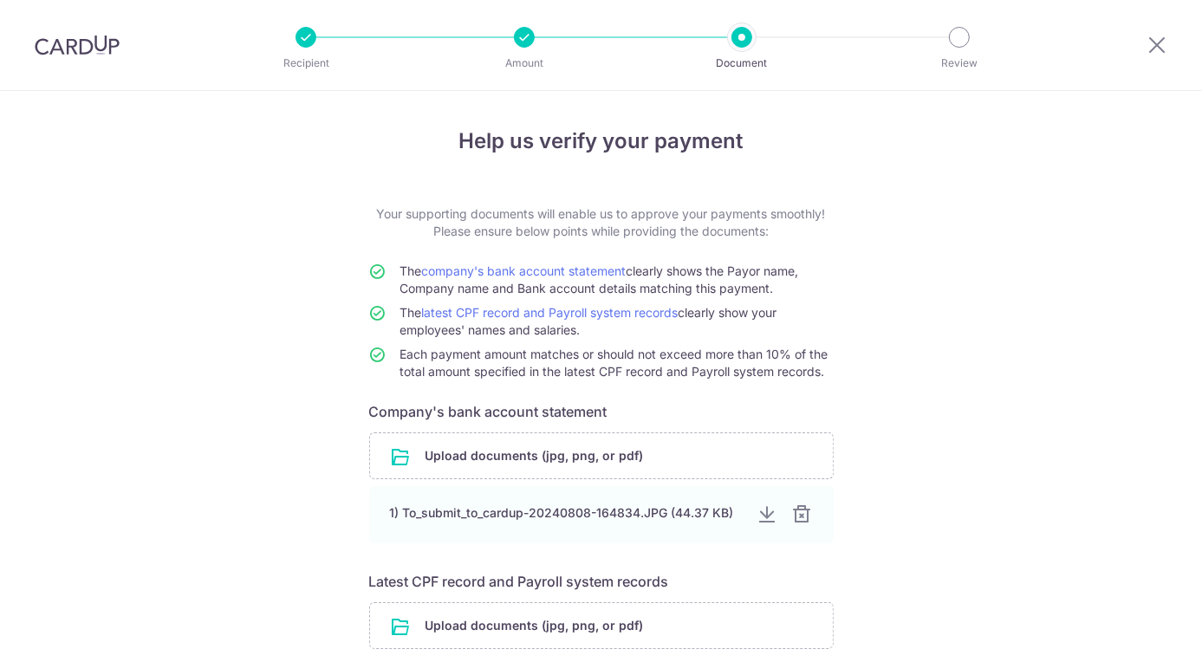
scroll to position [136, 0]
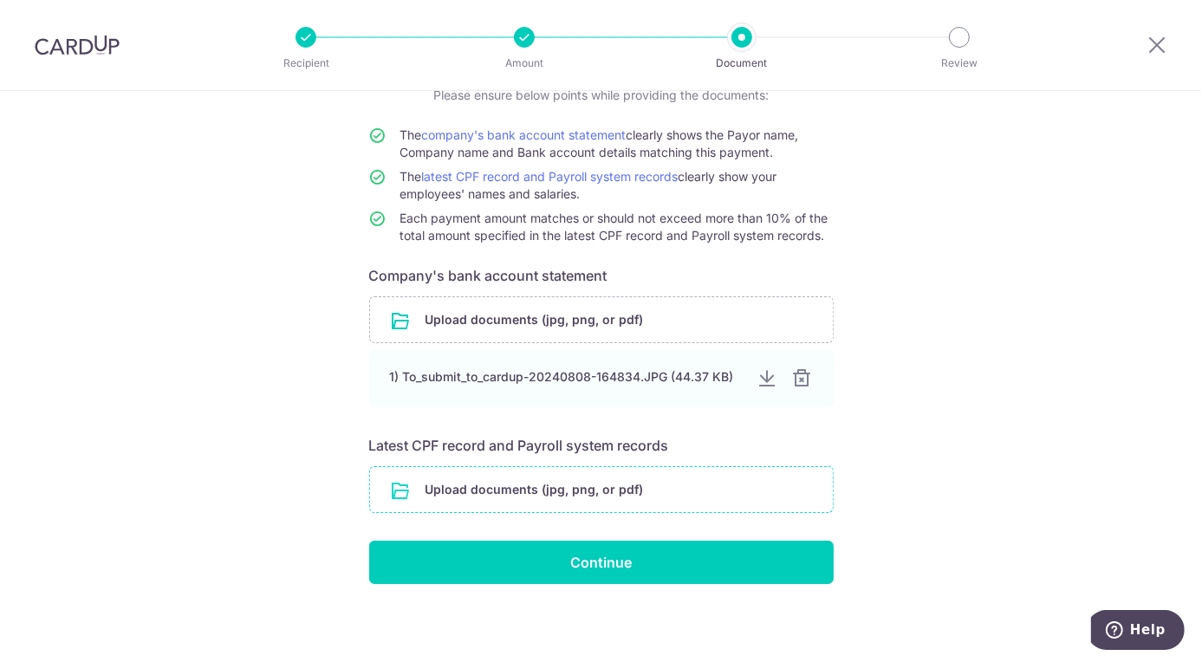
click at [590, 483] on input "file" at bounding box center [601, 489] width 463 height 45
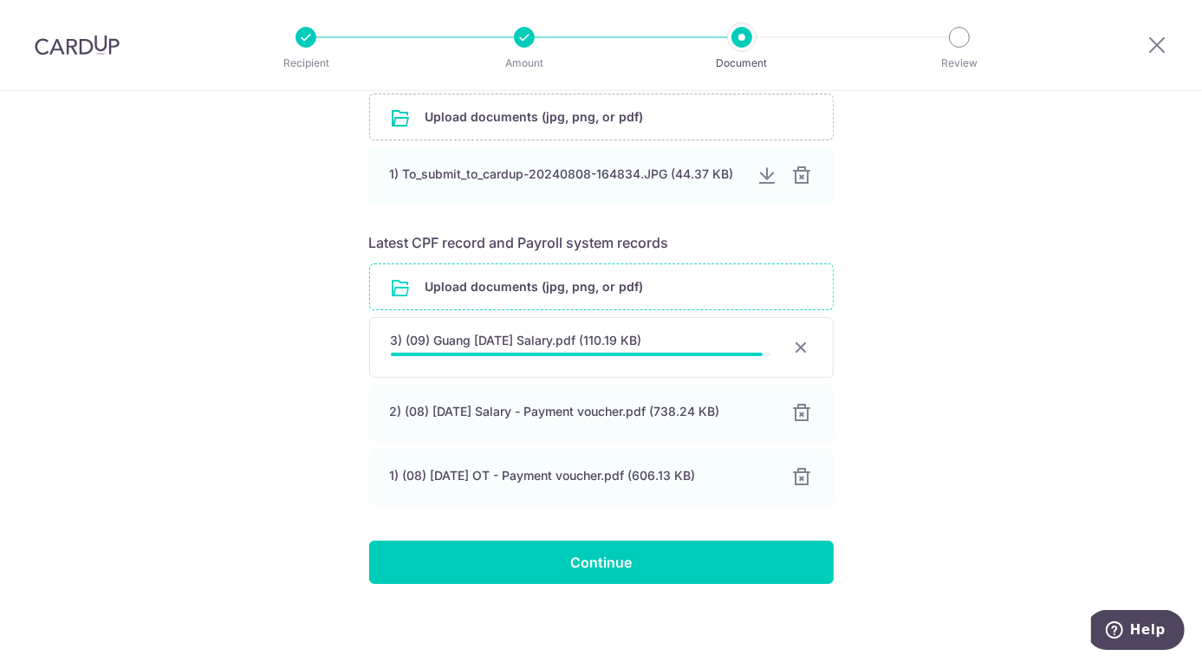
scroll to position [335, 0]
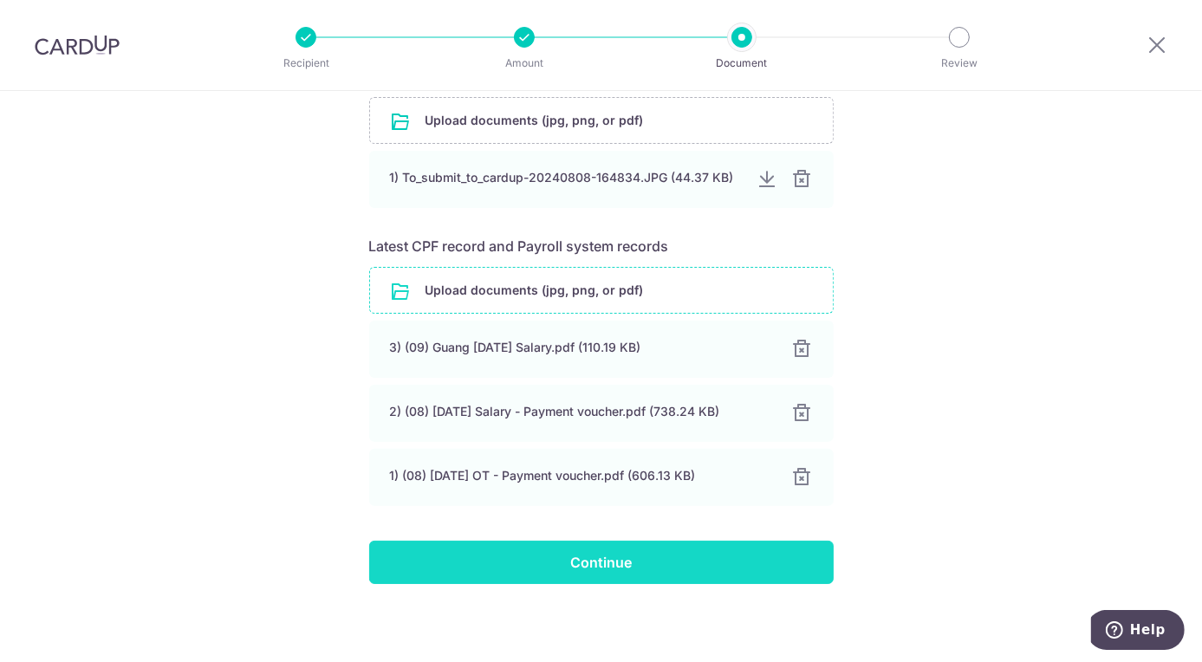
click at [688, 551] on input "Continue" at bounding box center [601, 562] width 464 height 43
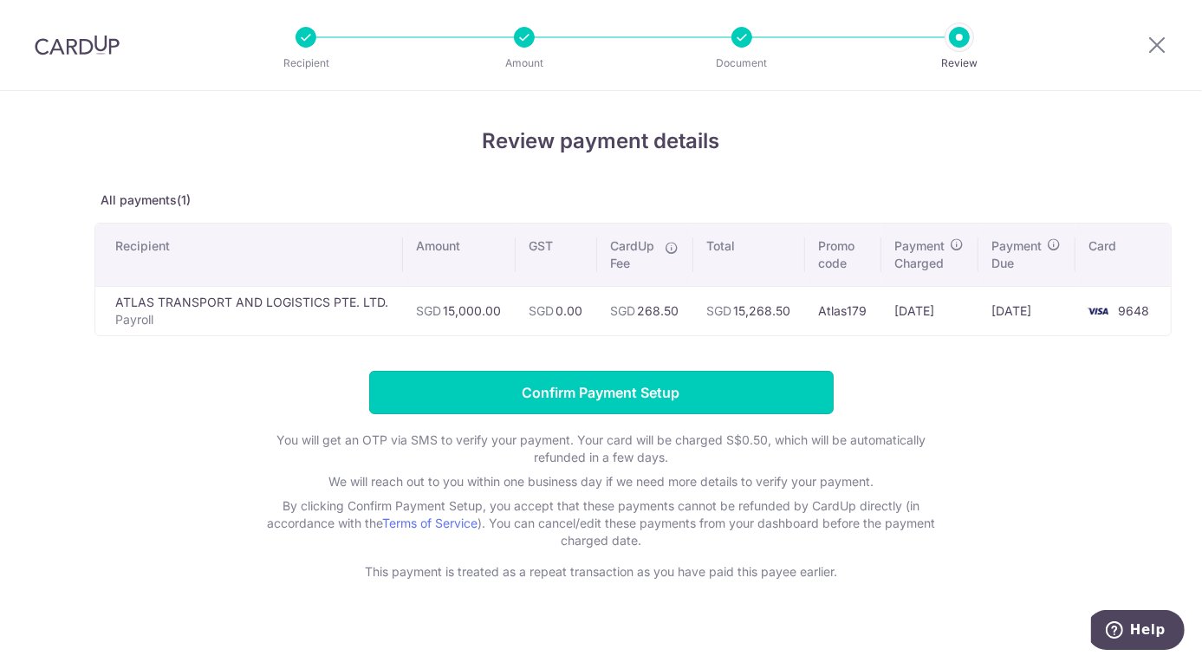
click at [747, 395] on input "Confirm Payment Setup" at bounding box center [601, 392] width 464 height 43
